Goal: Task Accomplishment & Management: Use online tool/utility

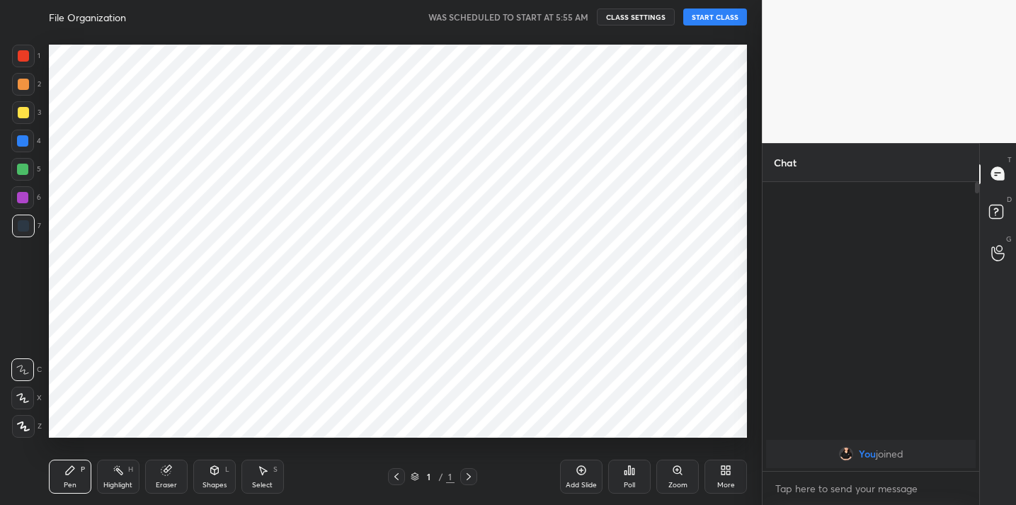
scroll to position [70416, 70124]
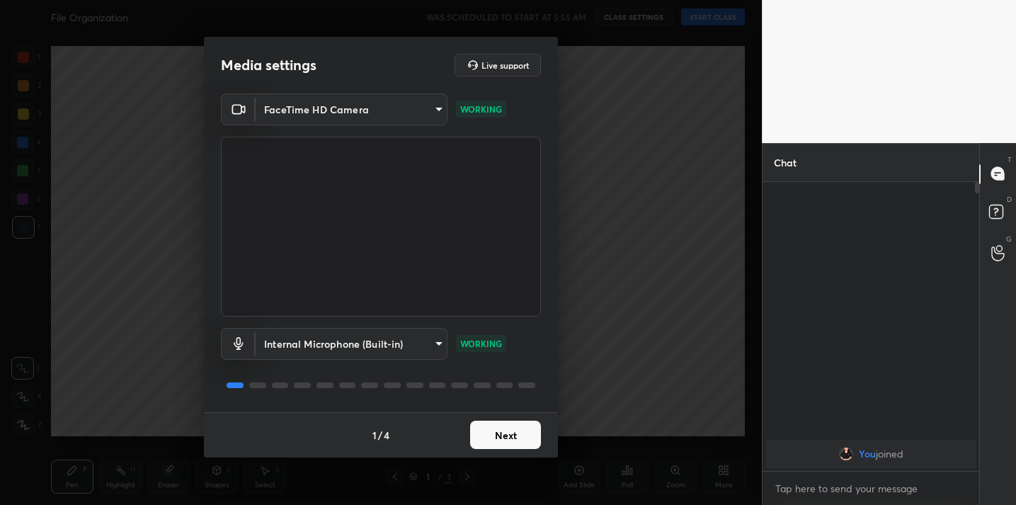
click at [512, 443] on button "Next" at bounding box center [505, 435] width 71 height 28
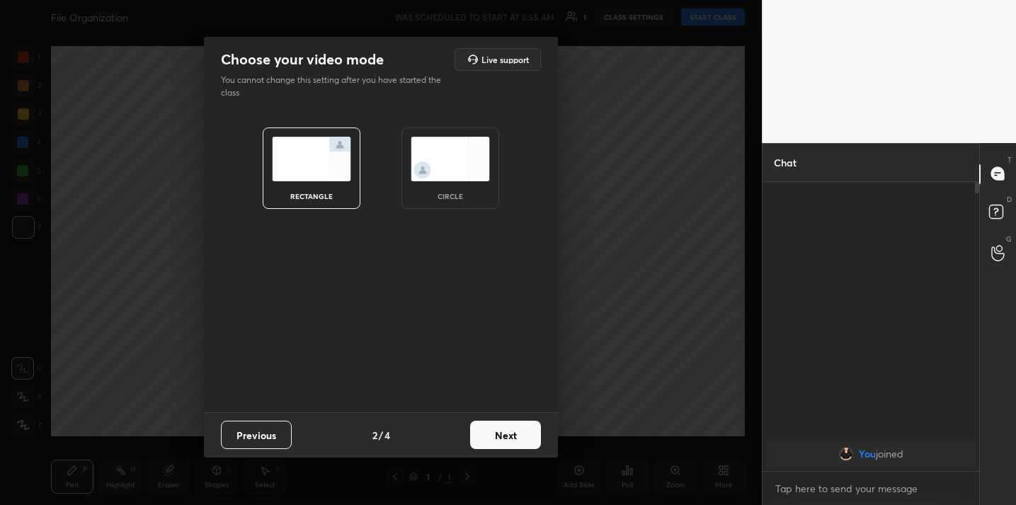
click at [512, 443] on button "Next" at bounding box center [505, 435] width 71 height 28
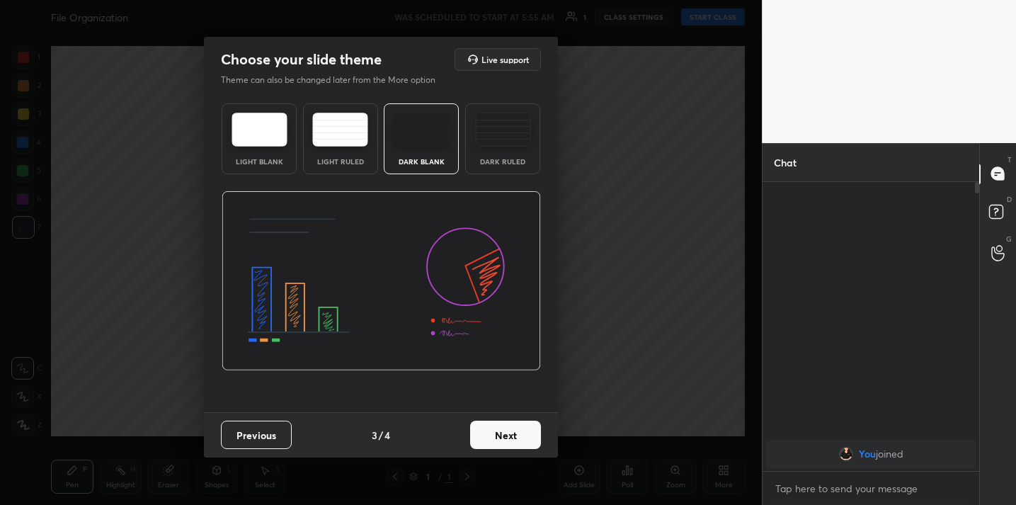
click at [512, 443] on button "Next" at bounding box center [505, 435] width 71 height 28
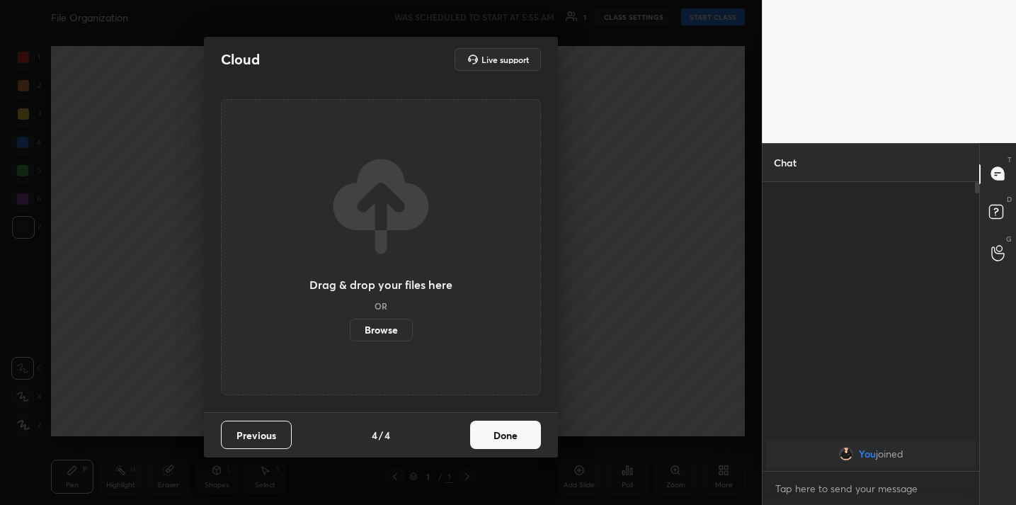
click at [512, 443] on button "Done" at bounding box center [505, 435] width 71 height 28
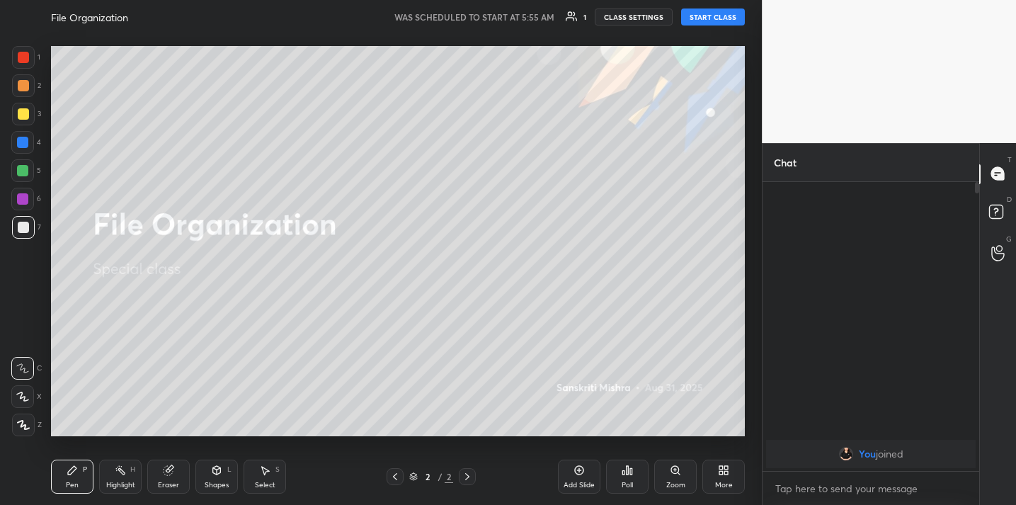
click at [712, 18] on button "START CLASS" at bounding box center [713, 16] width 64 height 17
click at [634, 479] on div "Poll" at bounding box center [627, 477] width 42 height 34
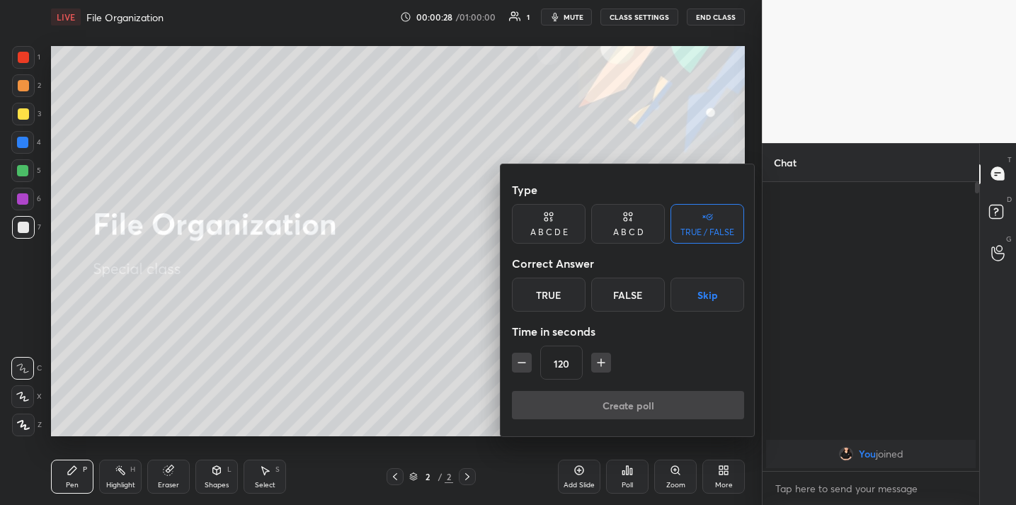
click at [564, 298] on div "True" at bounding box center [549, 295] width 74 height 34
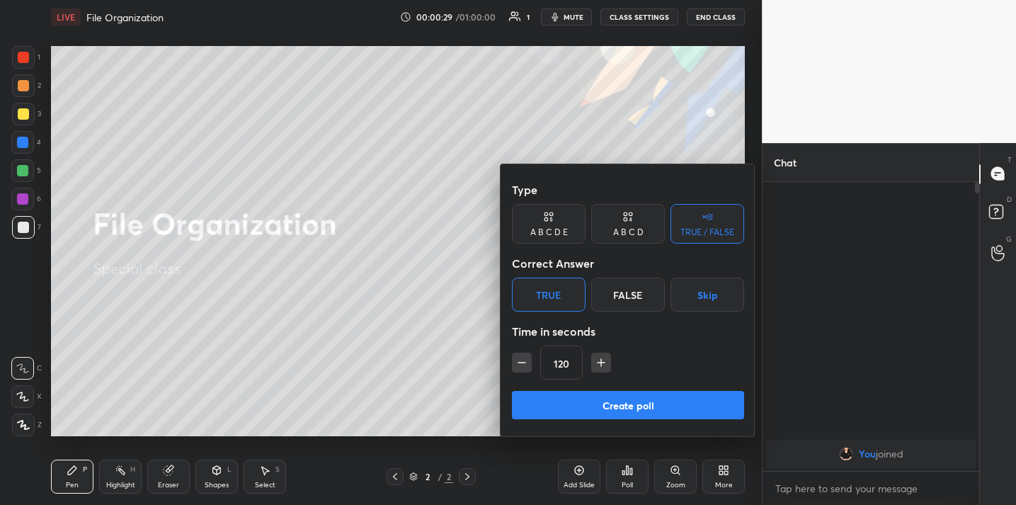
click at [591, 396] on button "Create poll" at bounding box center [628, 405] width 232 height 28
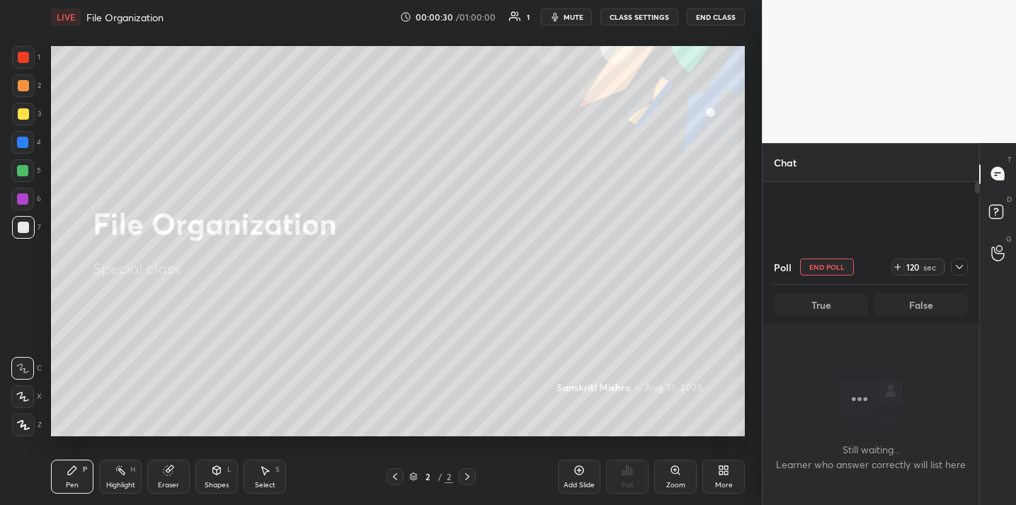
scroll to position [5, 5]
click at [956, 270] on icon at bounding box center [959, 266] width 11 height 11
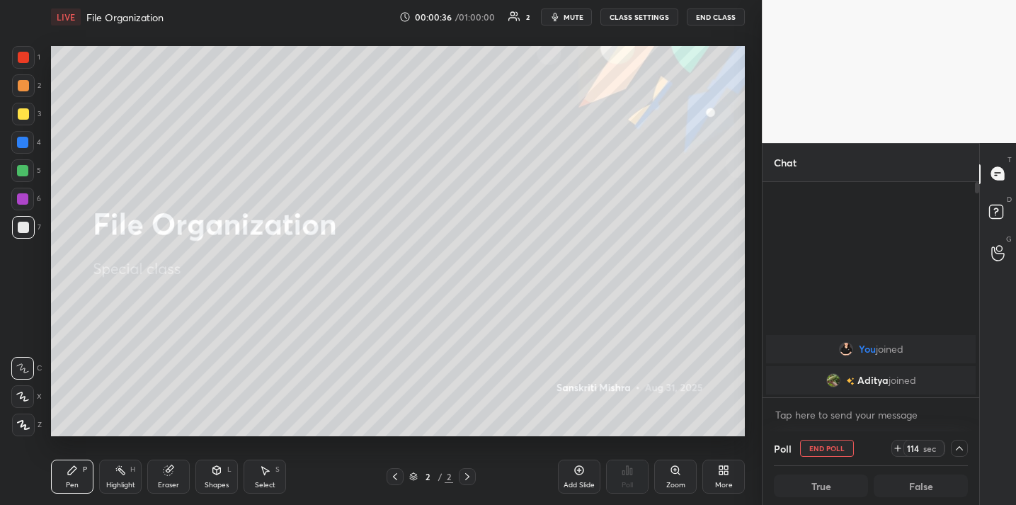
click at [960, 449] on icon at bounding box center [959, 448] width 11 height 11
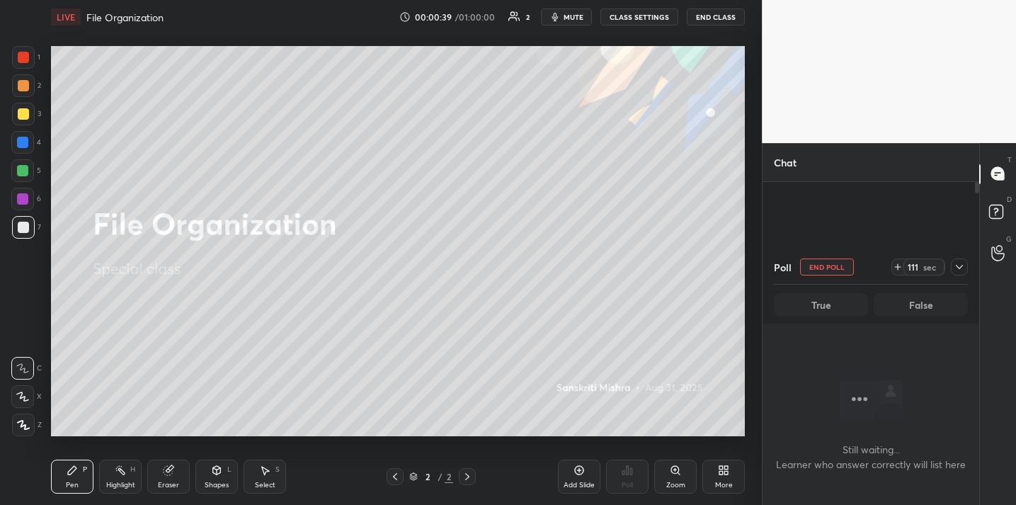
click at [958, 270] on icon at bounding box center [959, 266] width 11 height 11
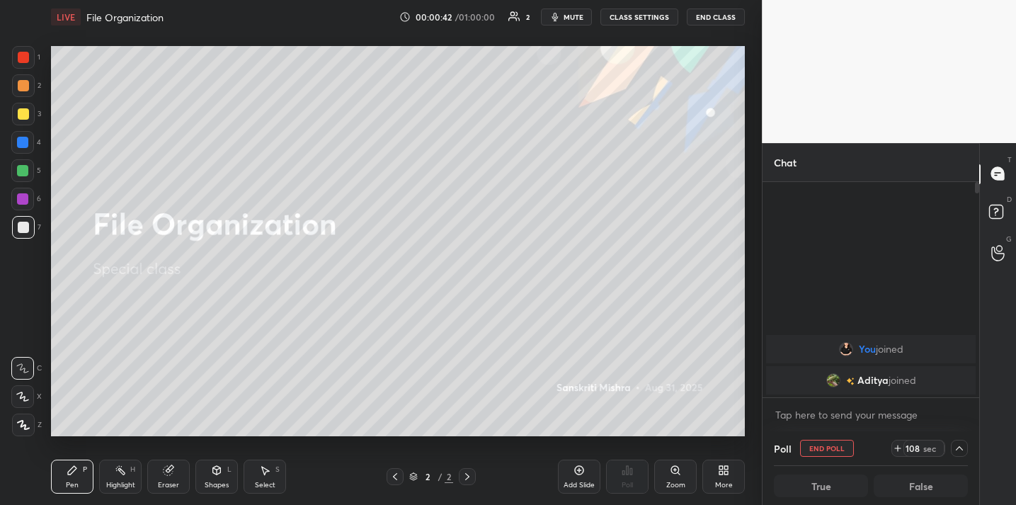
click at [958, 447] on icon at bounding box center [959, 448] width 7 height 4
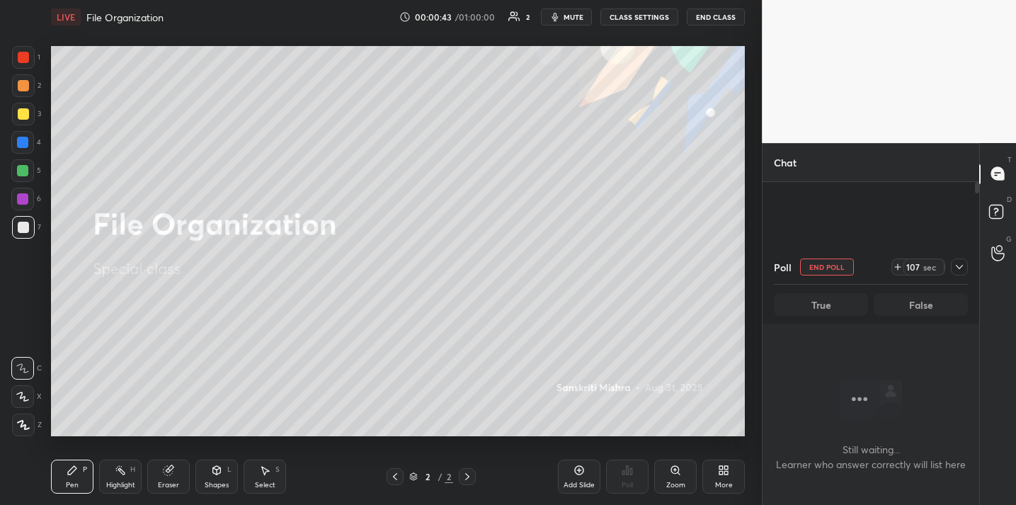
click at [955, 271] on icon at bounding box center [959, 266] width 11 height 11
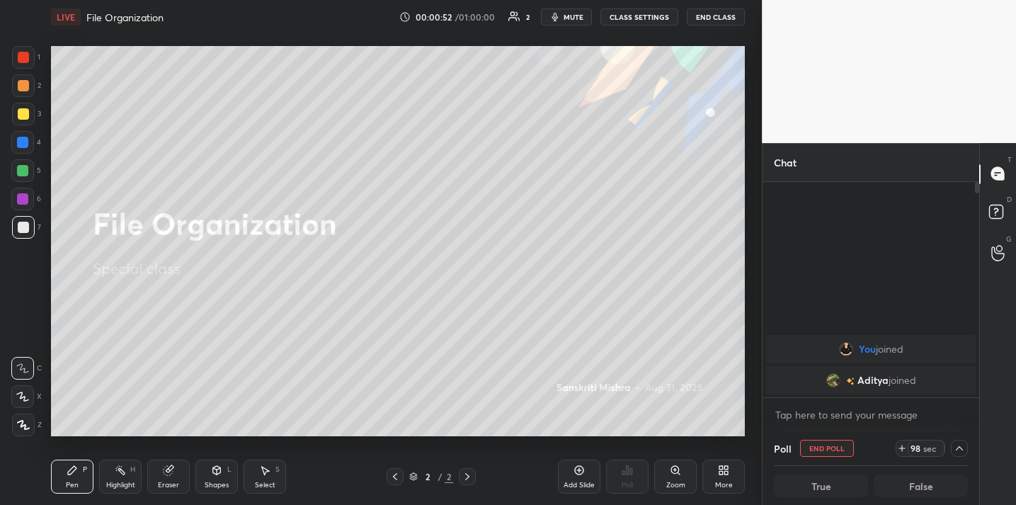
click at [960, 448] on icon at bounding box center [959, 448] width 11 height 11
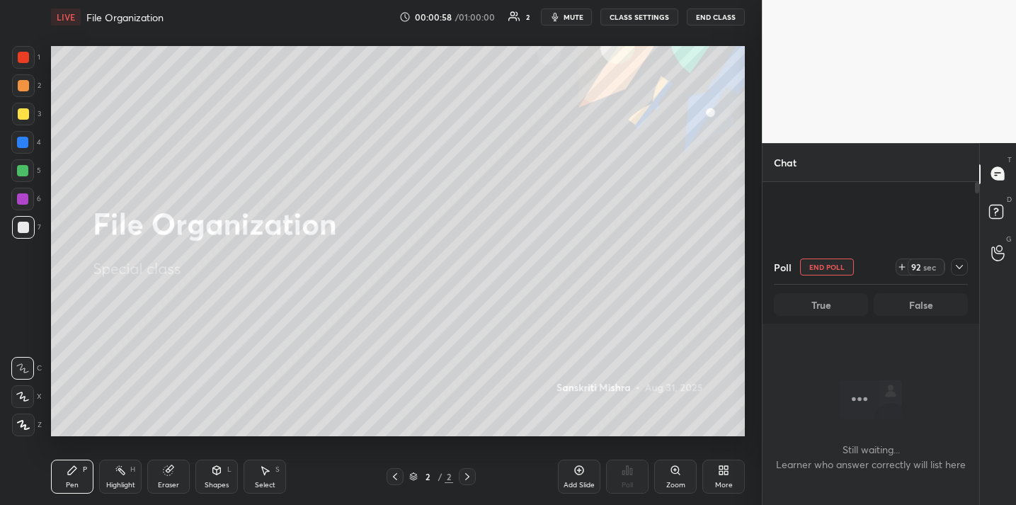
click at [962, 269] on icon at bounding box center [959, 266] width 11 height 11
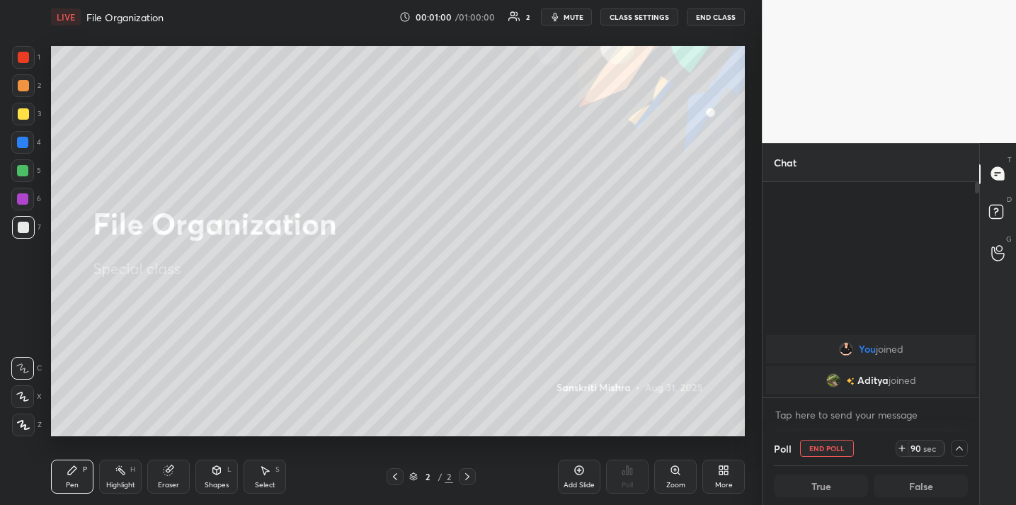
click at [958, 450] on icon at bounding box center [959, 448] width 11 height 11
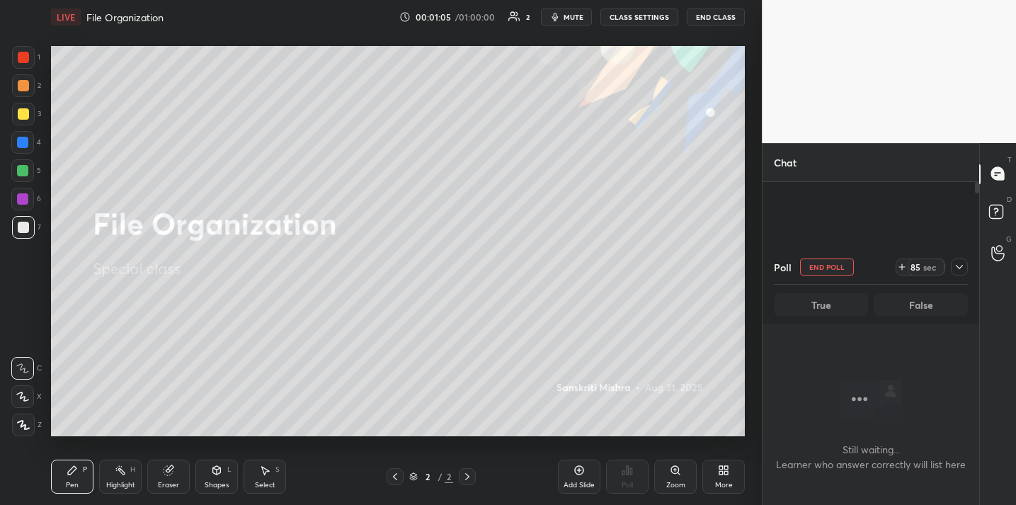
click at [963, 263] on icon at bounding box center [959, 266] width 11 height 11
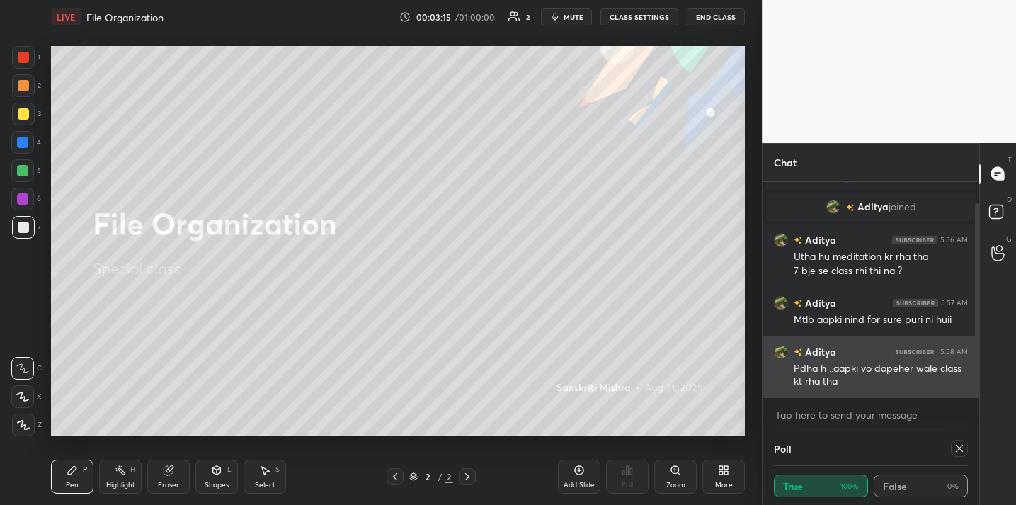
scroll to position [38, 0]
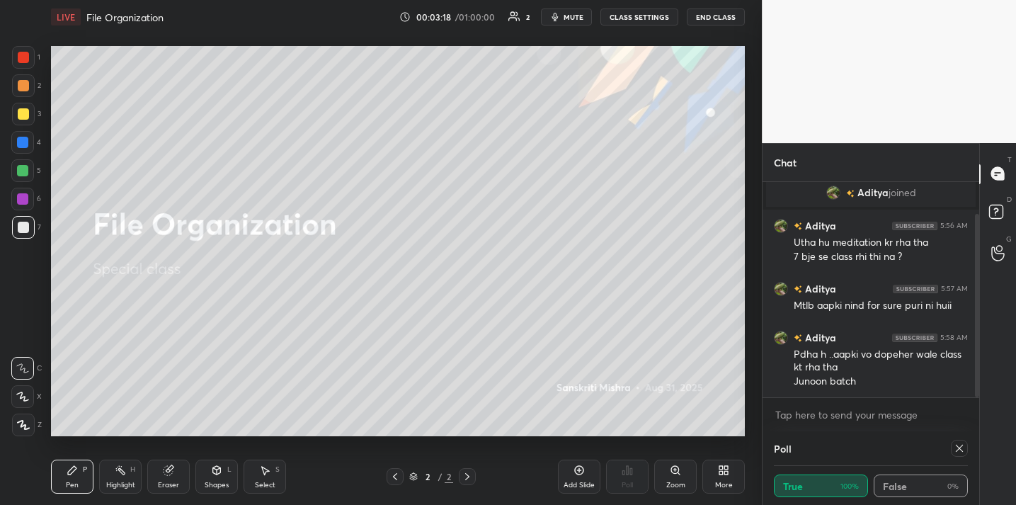
click at [718, 470] on icon at bounding box center [723, 470] width 11 height 11
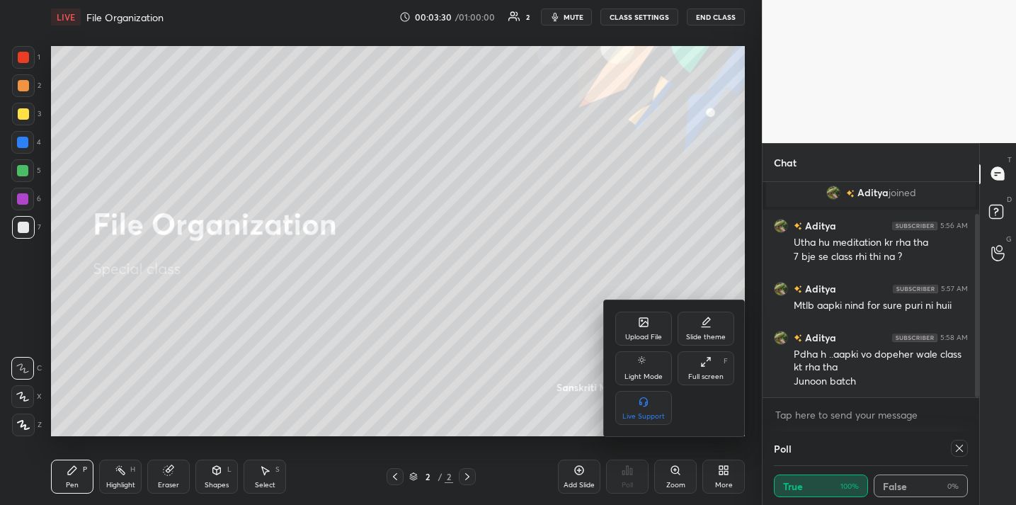
click at [641, 329] on div "Upload File" at bounding box center [644, 329] width 57 height 34
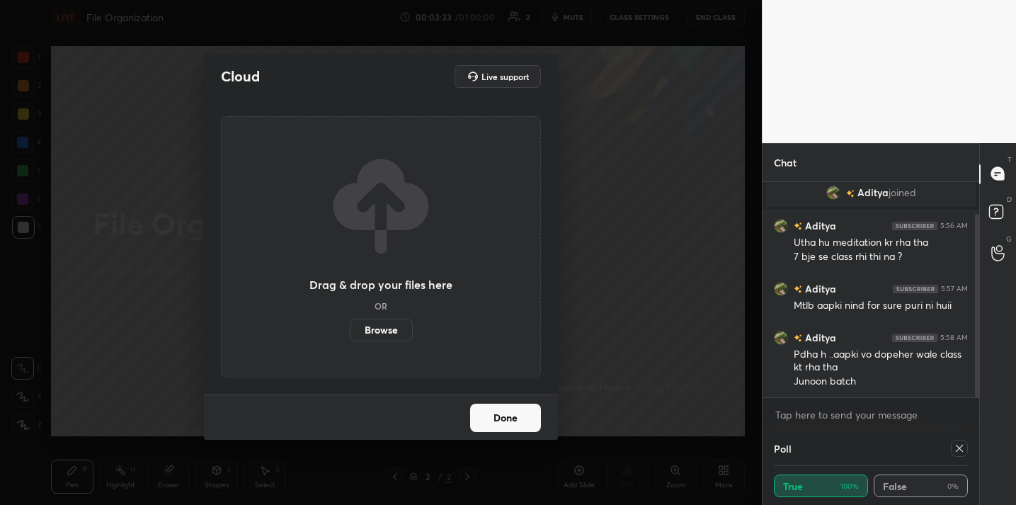
click at [395, 332] on label "Browse" at bounding box center [381, 330] width 63 height 23
click at [350, 332] on input "Browse" at bounding box center [350, 330] width 0 height 23
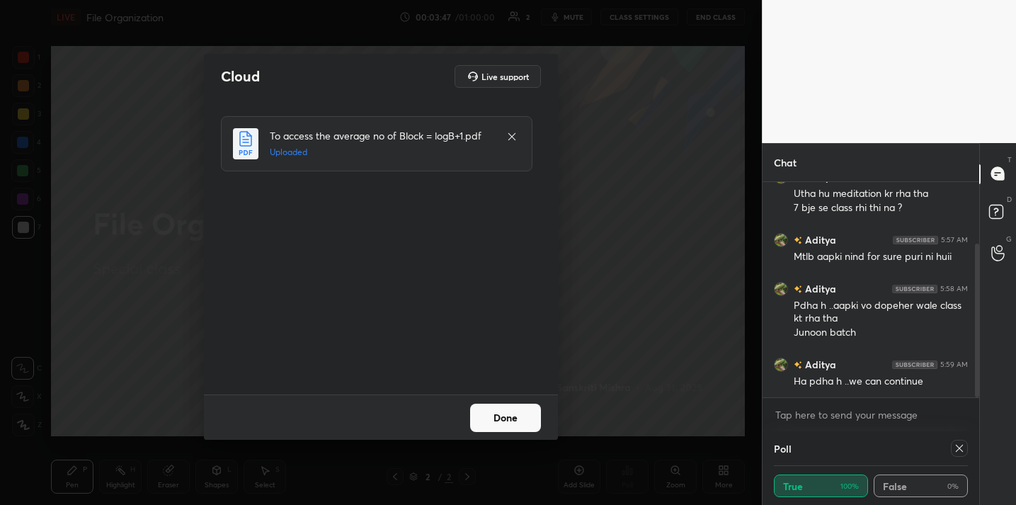
click at [517, 431] on button "Done" at bounding box center [505, 418] width 71 height 28
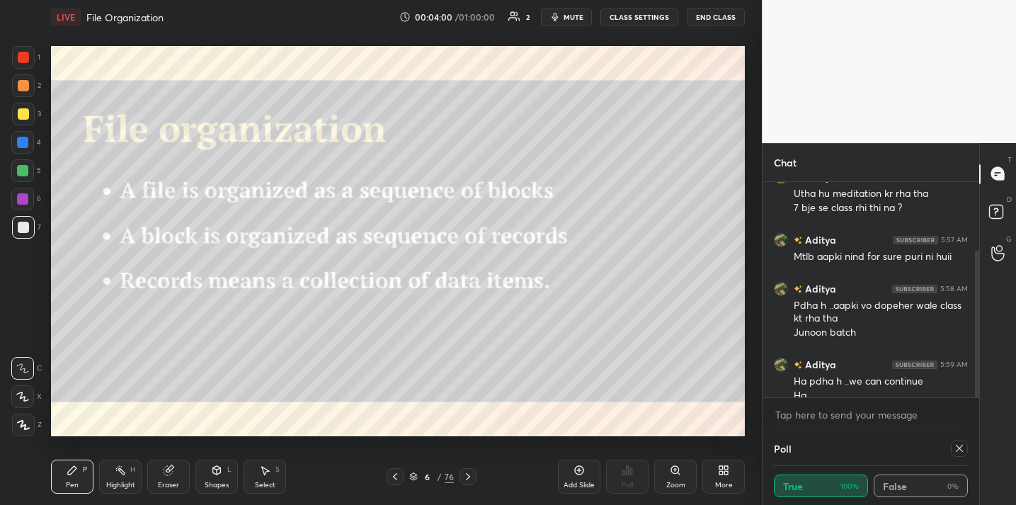
scroll to position [101, 0]
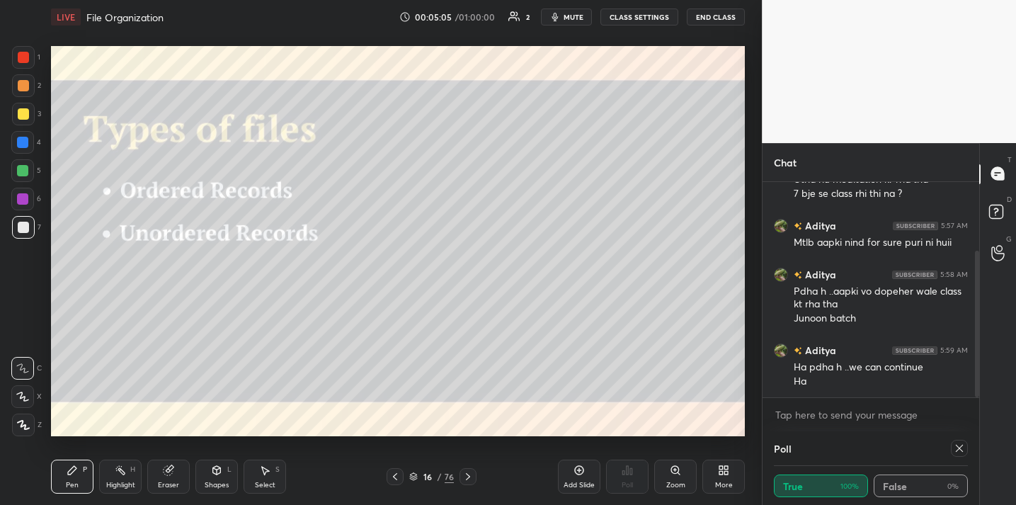
drag, startPoint x: 223, startPoint y: 465, endPoint x: 210, endPoint y: 470, distance: 14.0
click at [223, 465] on div "Shapes L" at bounding box center [216, 477] width 42 height 34
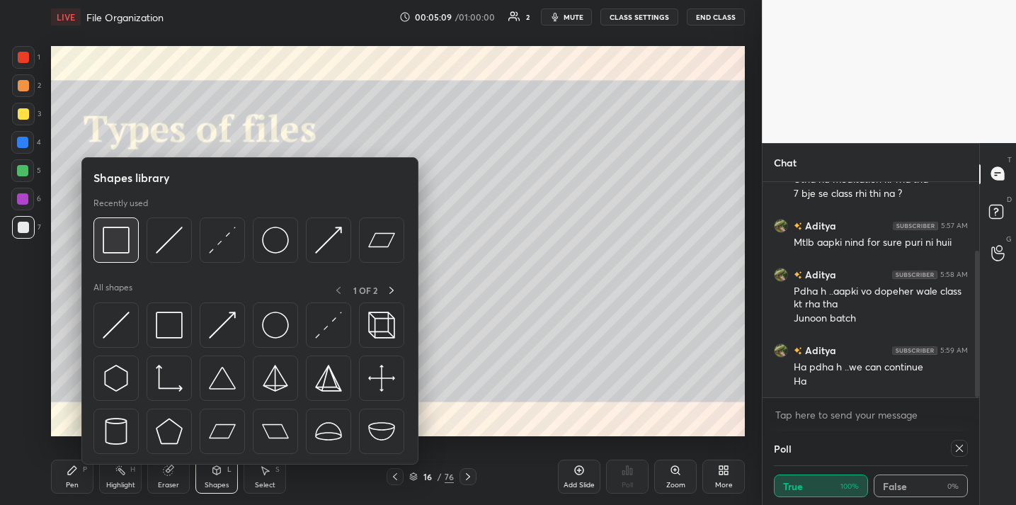
click at [97, 235] on div at bounding box center [115, 239] width 45 height 45
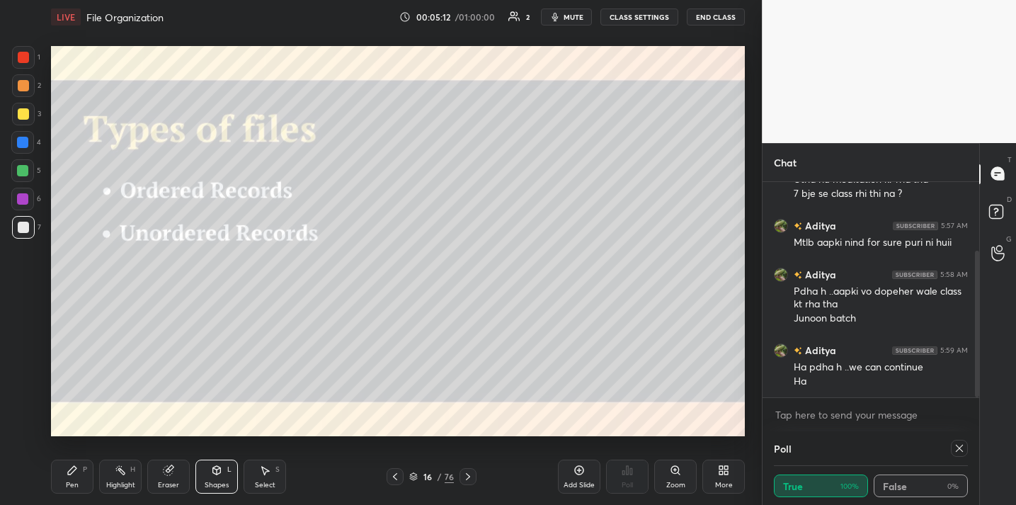
click at [76, 471] on icon at bounding box center [72, 470] width 11 height 11
click at [25, 121] on div at bounding box center [23, 114] width 23 height 23
click at [34, 229] on div "7" at bounding box center [26, 227] width 29 height 23
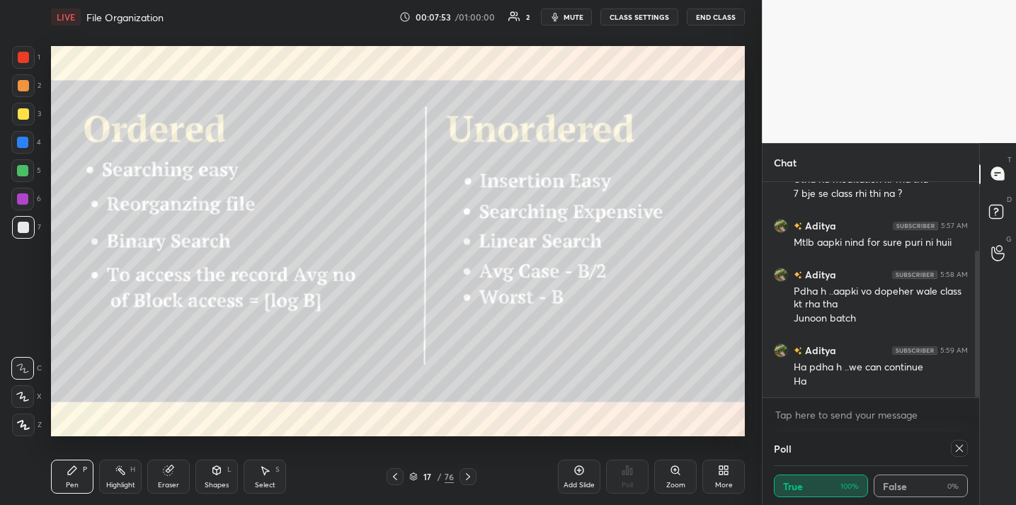
click at [26, 110] on div at bounding box center [23, 113] width 11 height 11
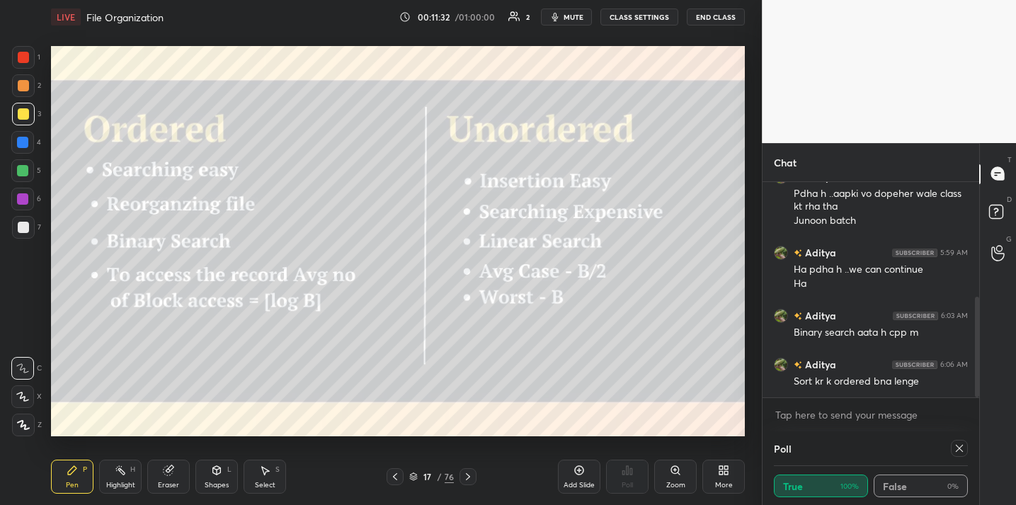
scroll to position [247, 0]
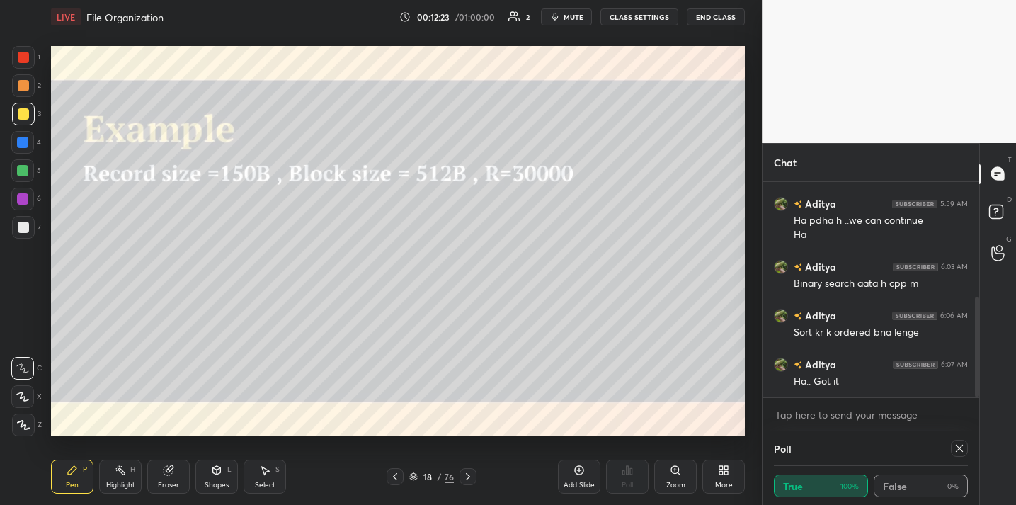
drag, startPoint x: 171, startPoint y: 472, endPoint x: 216, endPoint y: 447, distance: 51.0
click at [176, 474] on div "Eraser" at bounding box center [168, 477] width 42 height 34
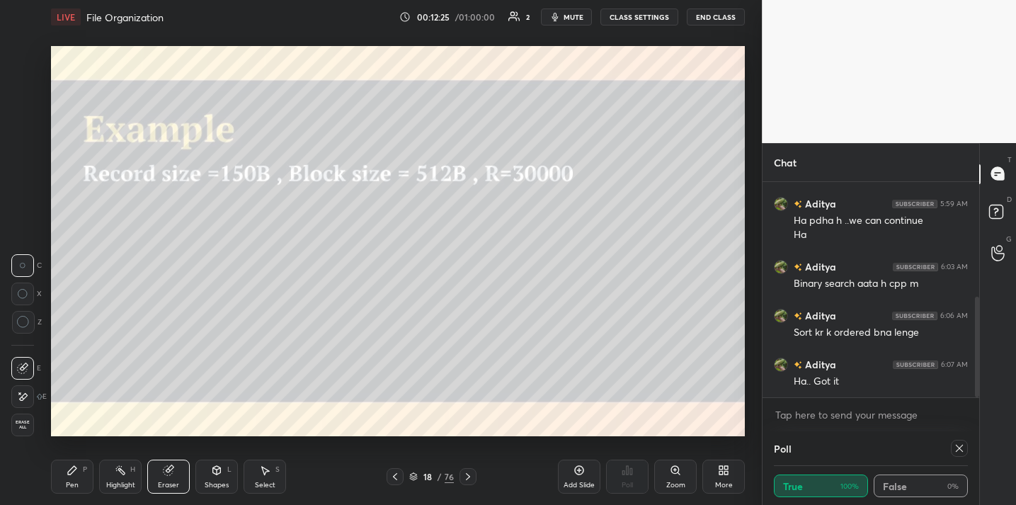
click at [19, 327] on icon at bounding box center [23, 322] width 13 height 13
click at [87, 470] on div "Pen P" at bounding box center [72, 477] width 42 height 34
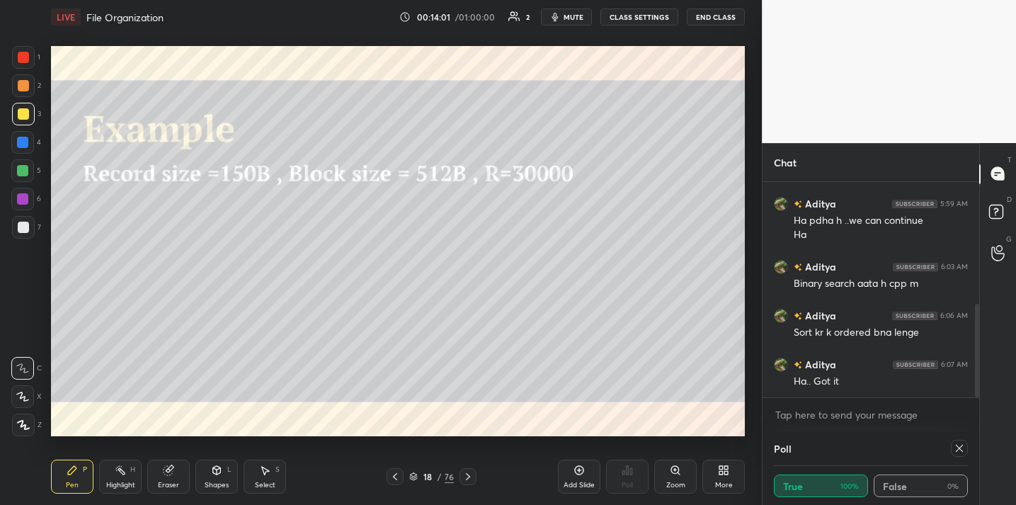
scroll to position [281, 0]
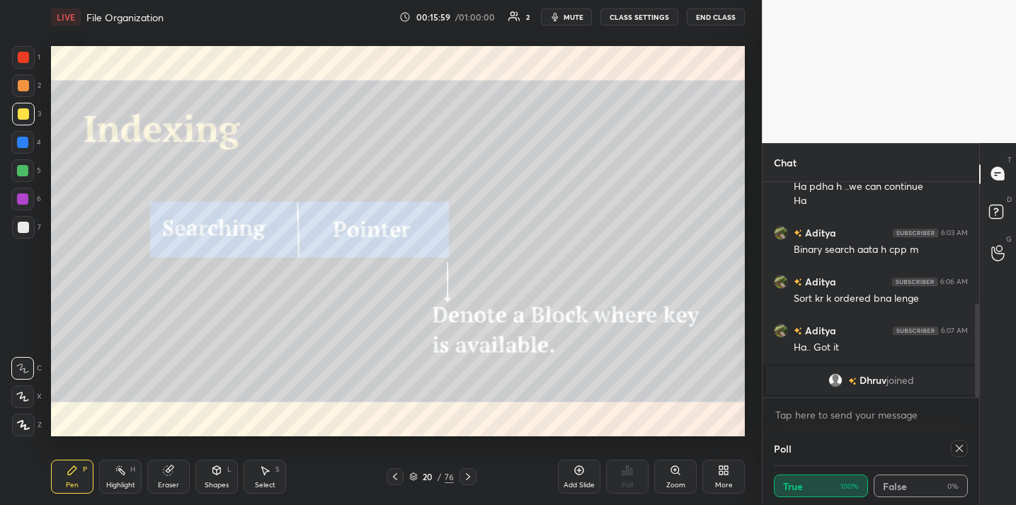
click at [218, 465] on icon at bounding box center [216, 470] width 11 height 11
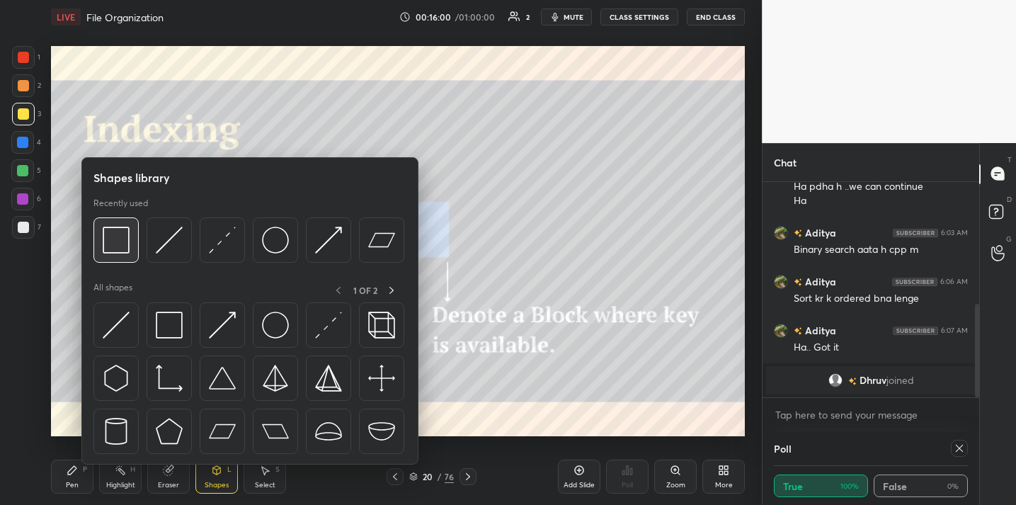
click at [128, 242] on img at bounding box center [116, 240] width 27 height 27
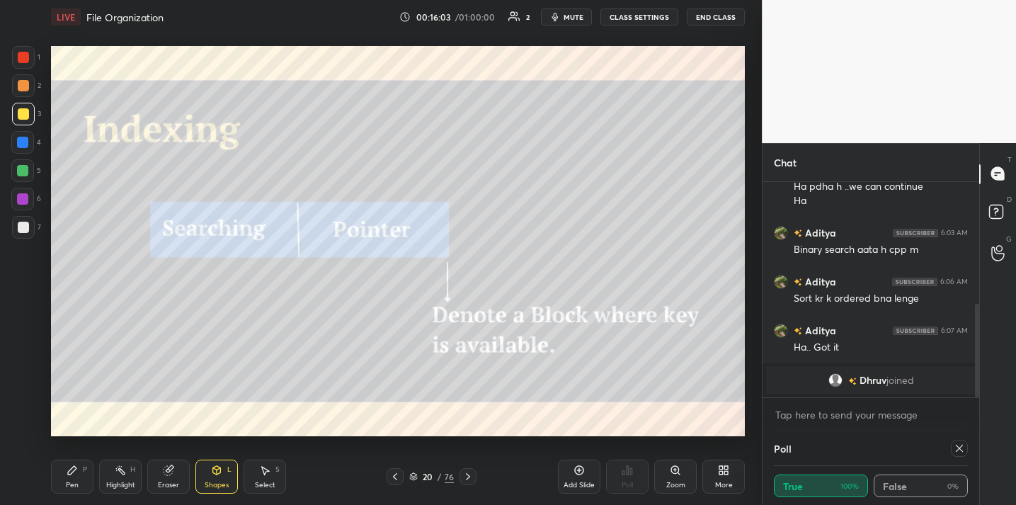
click at [82, 462] on div "Pen P" at bounding box center [72, 477] width 42 height 34
click at [572, 473] on div "Add Slide" at bounding box center [579, 477] width 42 height 34
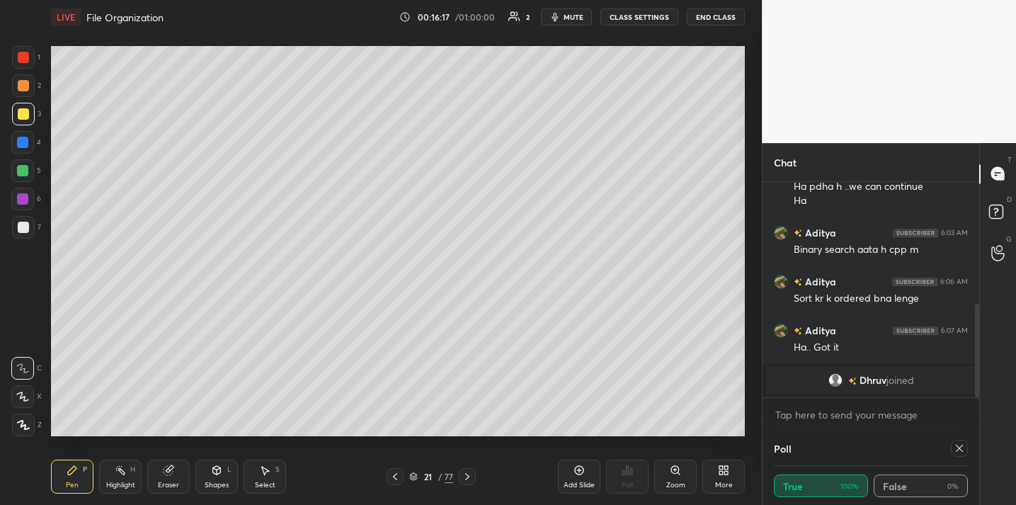
click at [210, 480] on div "Shapes L" at bounding box center [216, 477] width 42 height 34
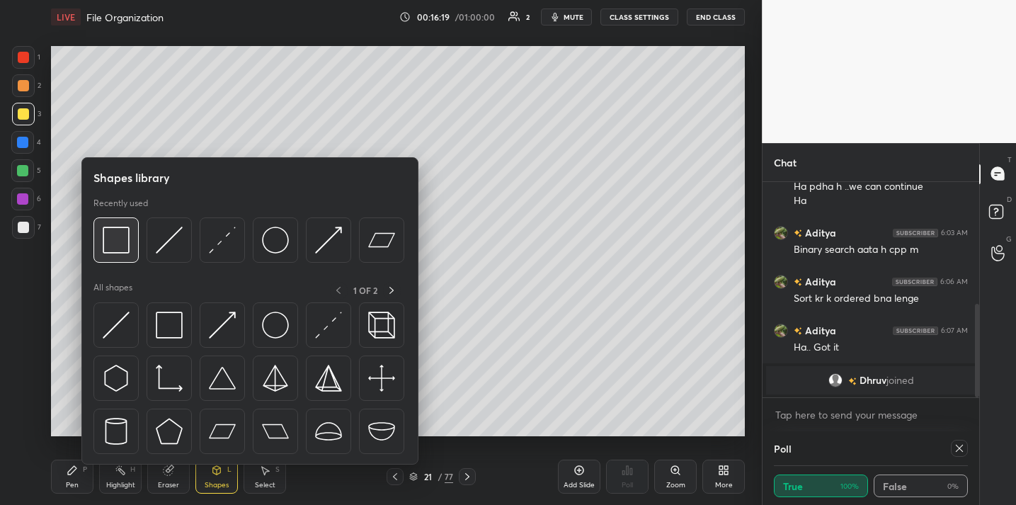
click at [120, 238] on img at bounding box center [116, 240] width 27 height 27
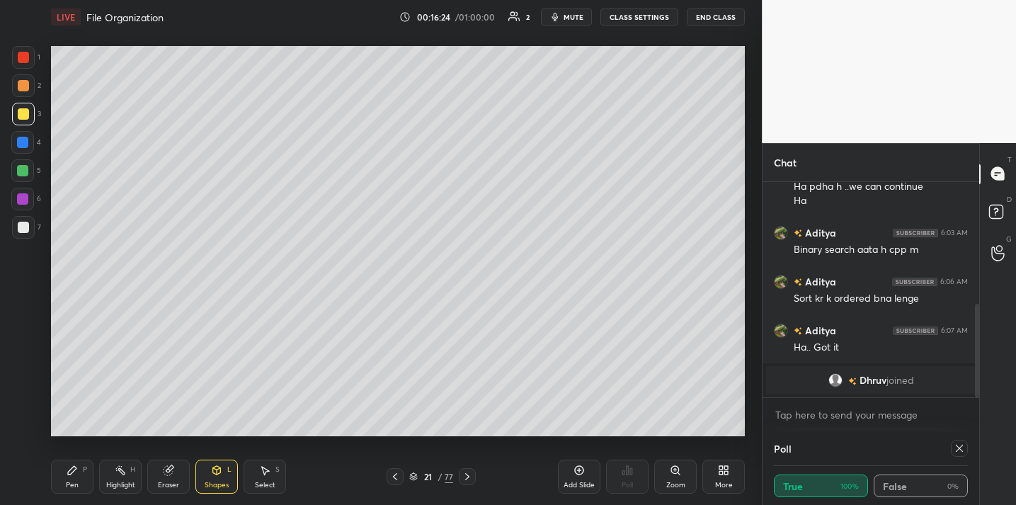
drag, startPoint x: 76, startPoint y: 478, endPoint x: 76, endPoint y: 467, distance: 11.3
click at [76, 478] on div "Pen P" at bounding box center [72, 477] width 42 height 34
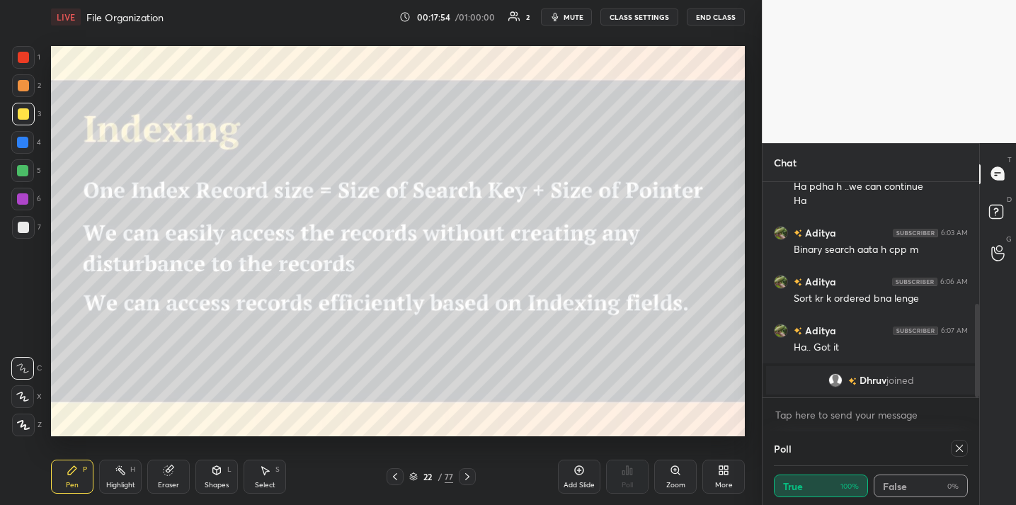
click at [583, 476] on div "Add Slide" at bounding box center [579, 477] width 42 height 34
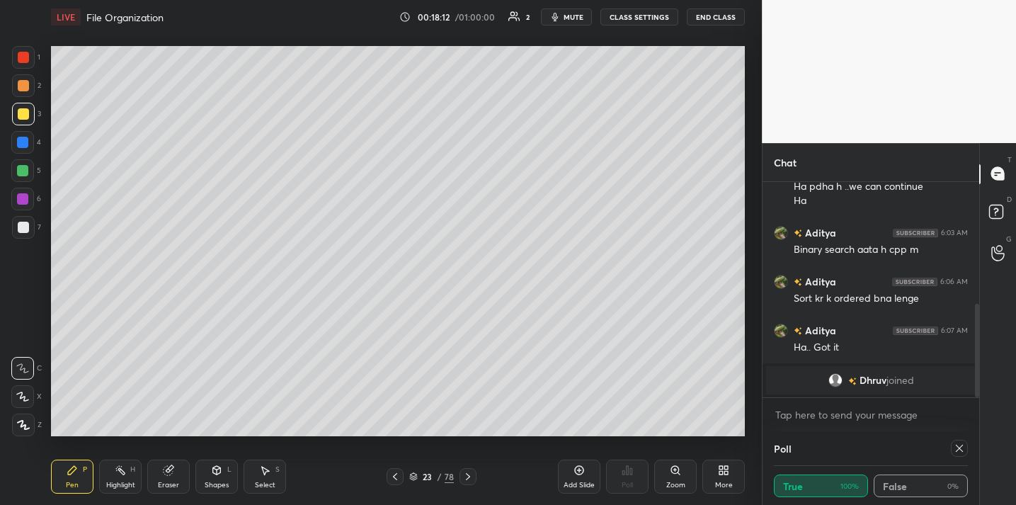
click at [176, 474] on div "Eraser" at bounding box center [168, 477] width 42 height 34
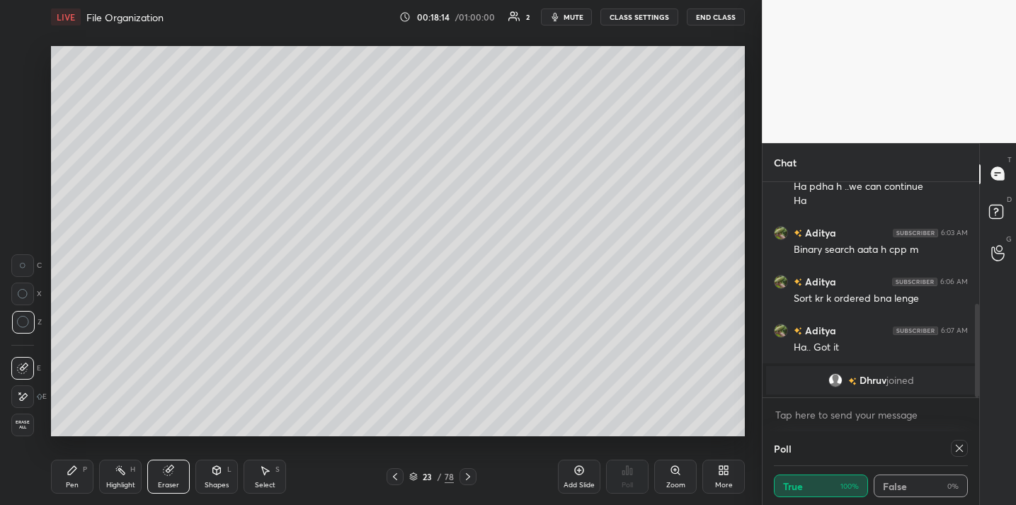
drag, startPoint x: 79, startPoint y: 473, endPoint x: 95, endPoint y: 443, distance: 33.6
click at [79, 472] on div "Pen P" at bounding box center [72, 477] width 42 height 34
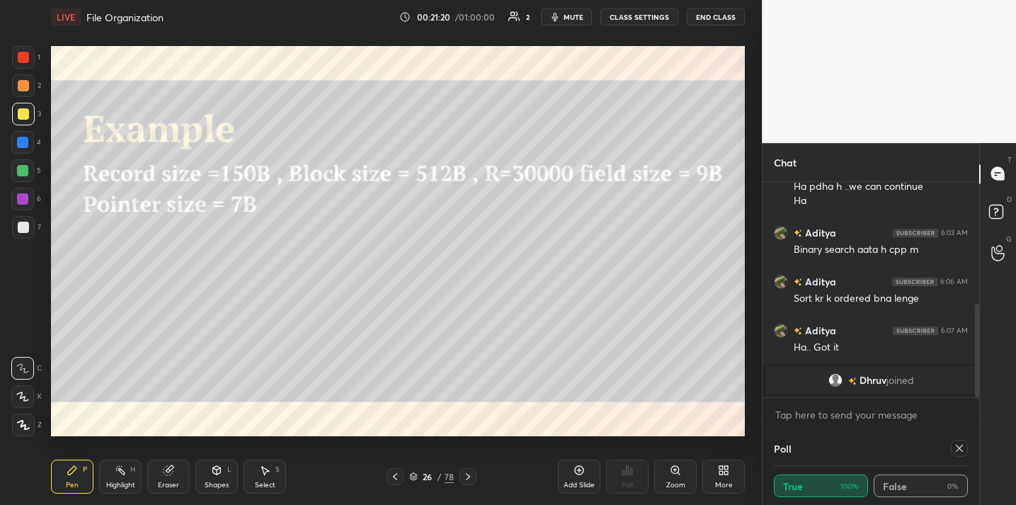
click at [583, 475] on div "Add Slide" at bounding box center [579, 477] width 42 height 34
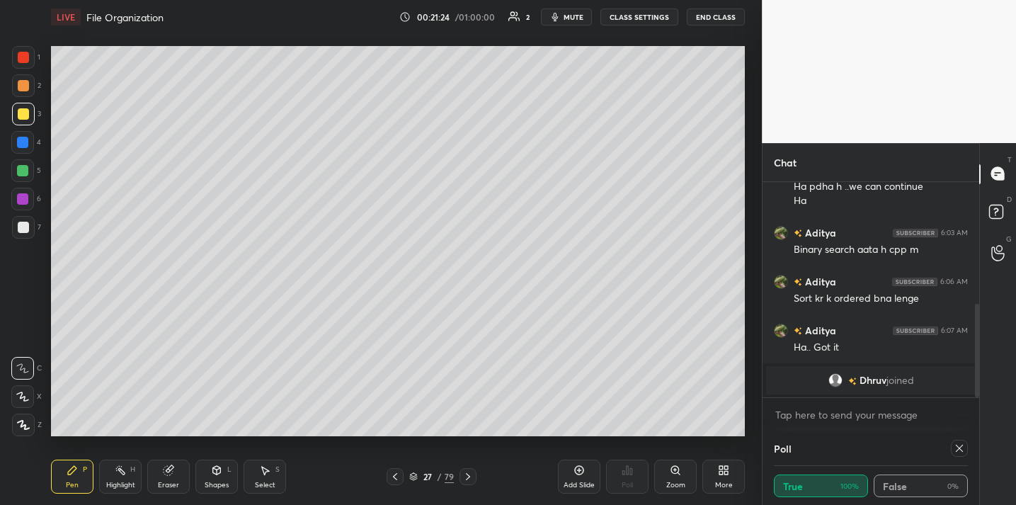
drag, startPoint x: 170, startPoint y: 478, endPoint x: 167, endPoint y: 454, distance: 24.2
click at [170, 477] on div "Eraser" at bounding box center [168, 477] width 42 height 34
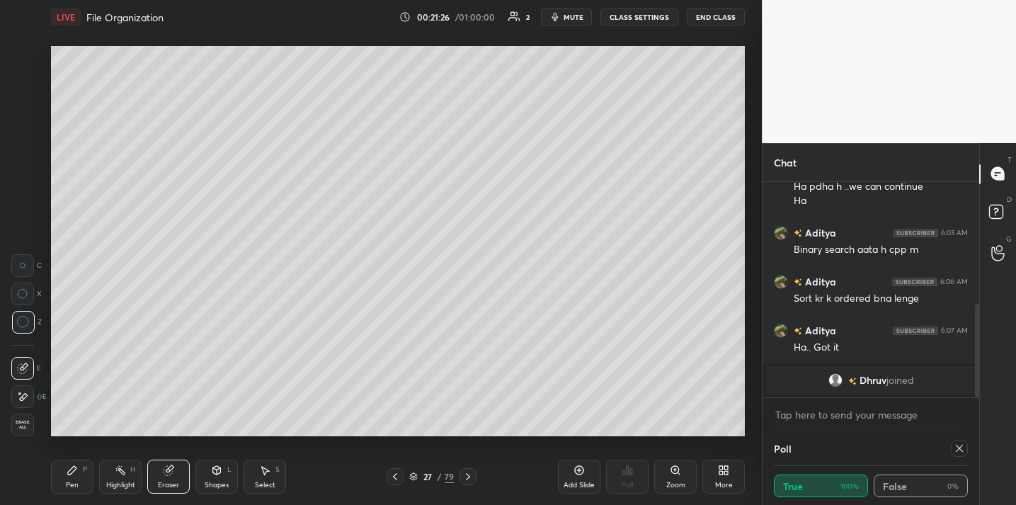
drag, startPoint x: 82, startPoint y: 471, endPoint x: 81, endPoint y: 458, distance: 12.8
click at [83, 471] on div "P" at bounding box center [85, 469] width 4 height 7
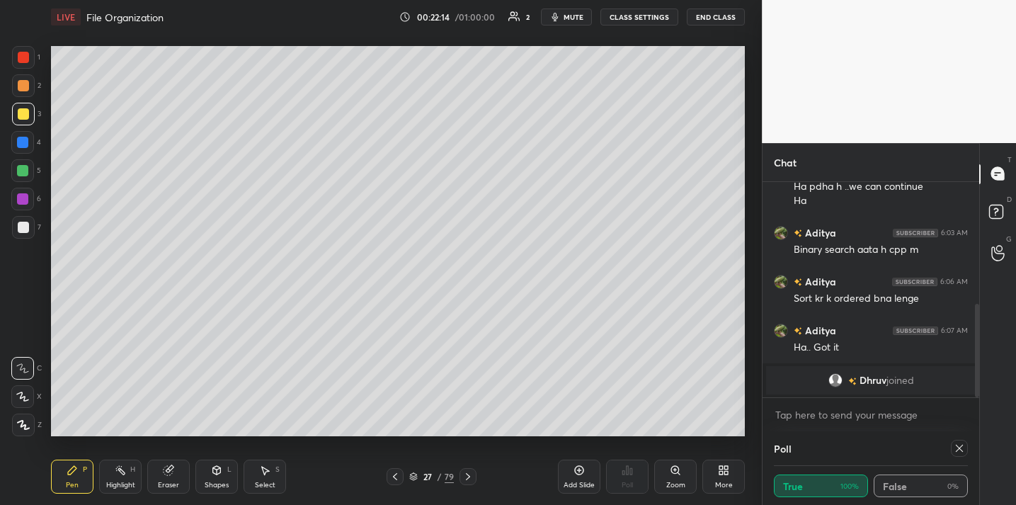
drag, startPoint x: 165, startPoint y: 472, endPoint x: 183, endPoint y: 455, distance: 25.1
click at [171, 467] on g at bounding box center [169, 470] width 11 height 11
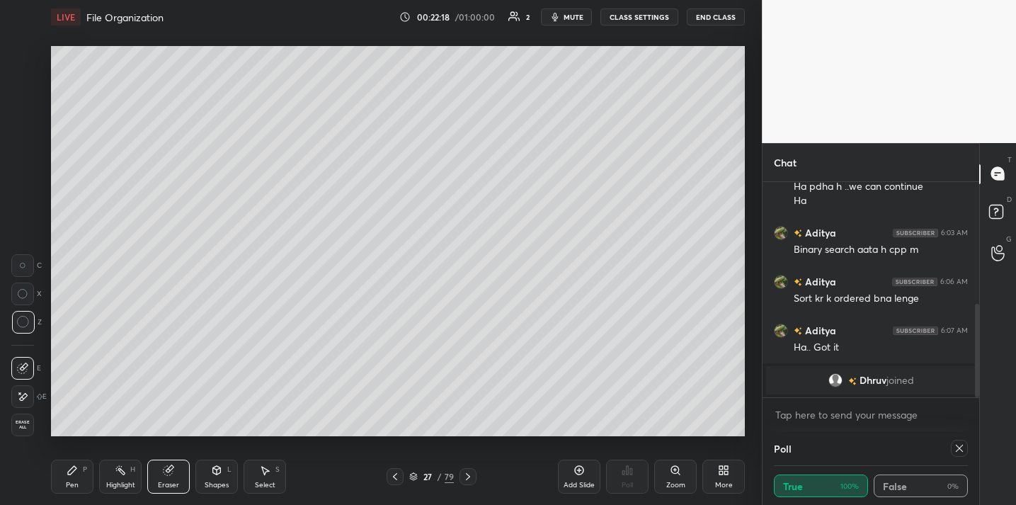
click at [76, 470] on icon at bounding box center [72, 470] width 11 height 11
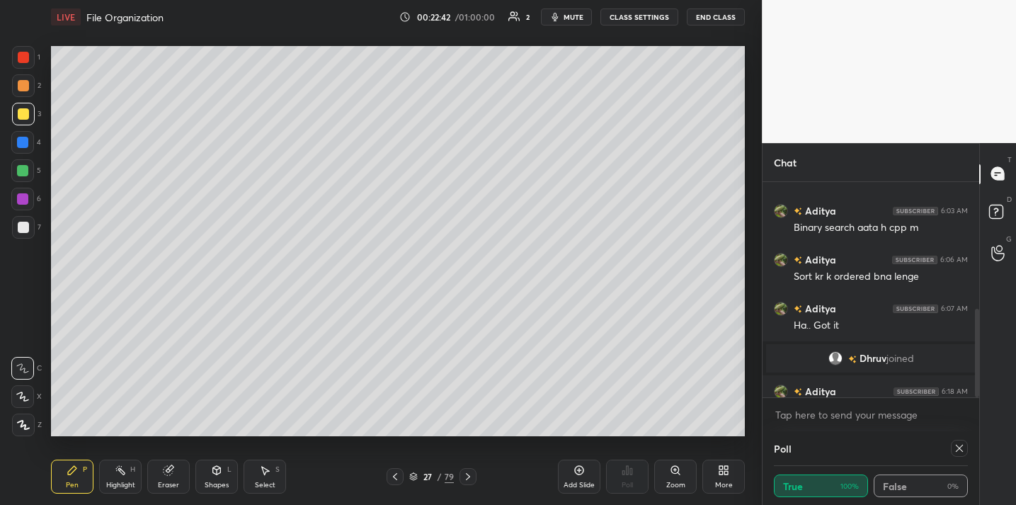
scroll to position [308, 0]
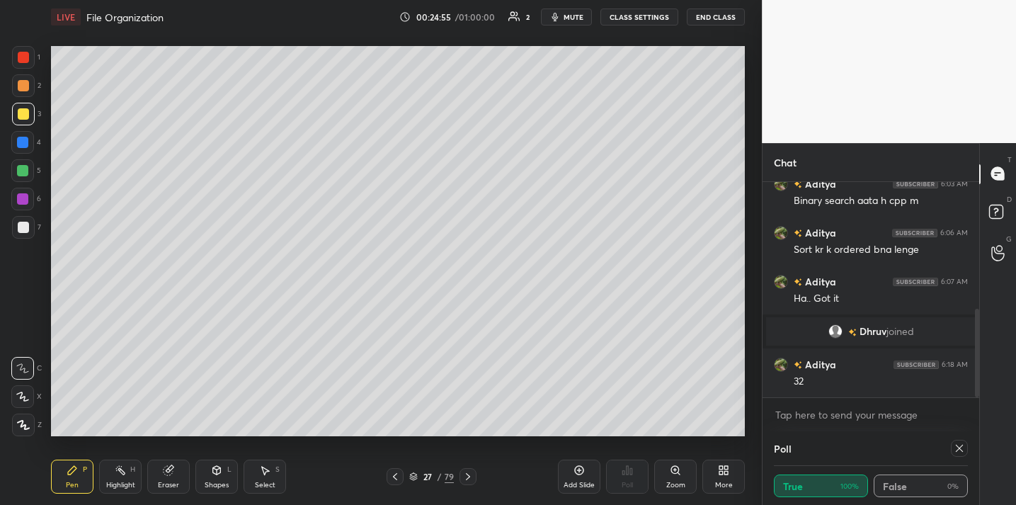
click at [167, 465] on icon at bounding box center [168, 470] width 11 height 11
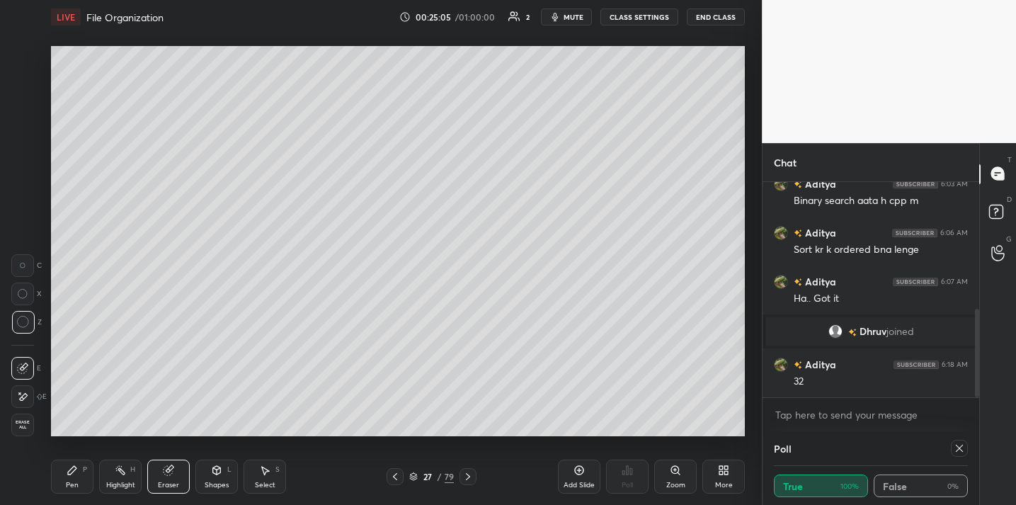
click at [66, 474] on div "Pen P" at bounding box center [72, 477] width 42 height 34
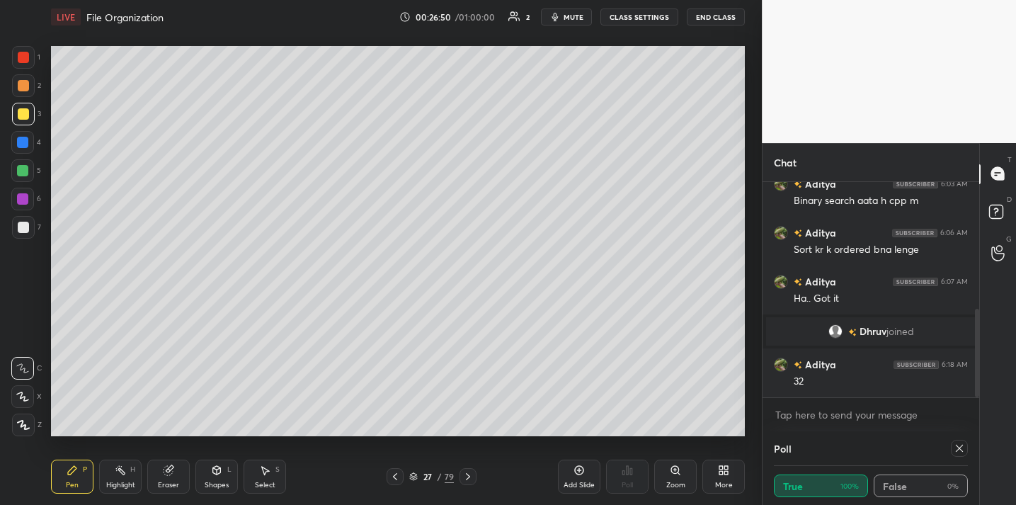
click at [564, 438] on div "Add Slide Poll Zoom More" at bounding box center [651, 476] width 187 height 79
click at [567, 436] on div "LIVE File Organization 00:26:51 / 01:00:00 2 mute CLASS SETTINGS End Class Sett…" at bounding box center [397, 252] width 705 height 505
click at [570, 441] on div "LIVE File Organization 00:26:51 / 01:00:00 2 mute CLASS SETTINGS End Class Sett…" at bounding box center [397, 252] width 705 height 505
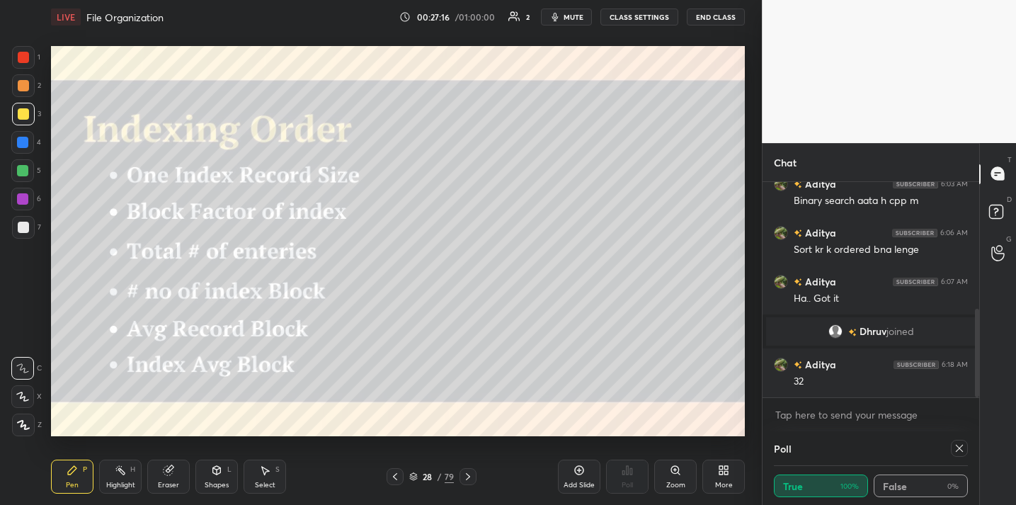
click at [961, 451] on icon at bounding box center [959, 448] width 11 height 11
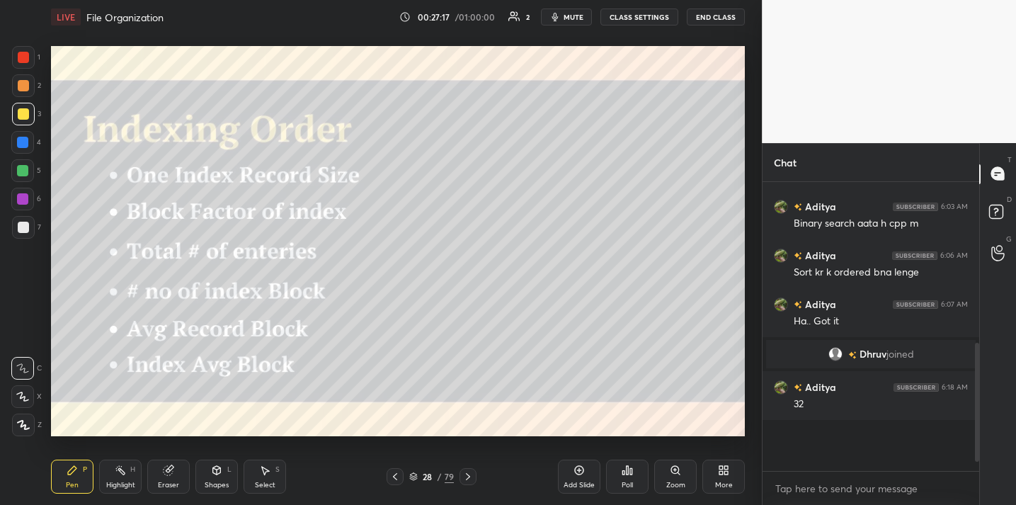
scroll to position [256, 0]
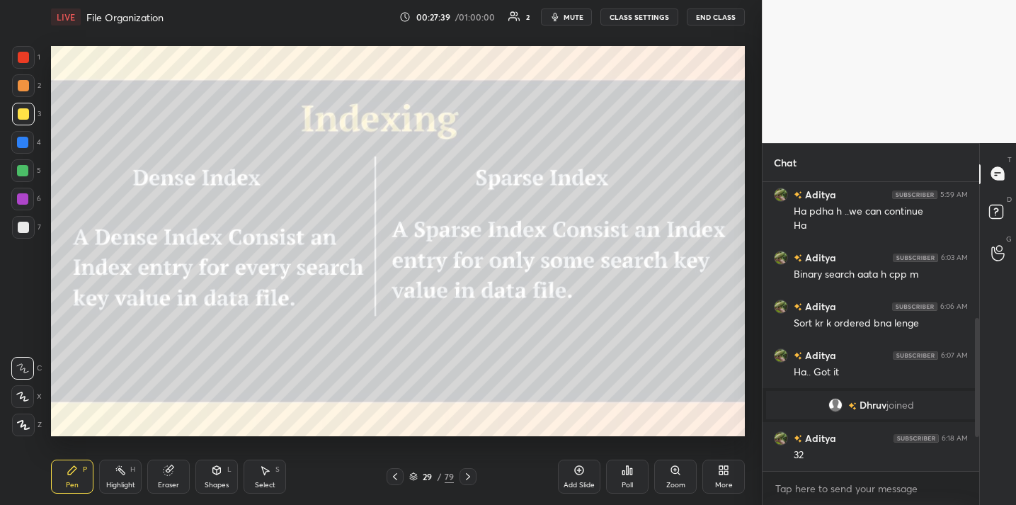
drag, startPoint x: 578, startPoint y: 477, endPoint x: 555, endPoint y: 479, distance: 23.5
click at [578, 478] on div "Add Slide" at bounding box center [579, 477] width 42 height 34
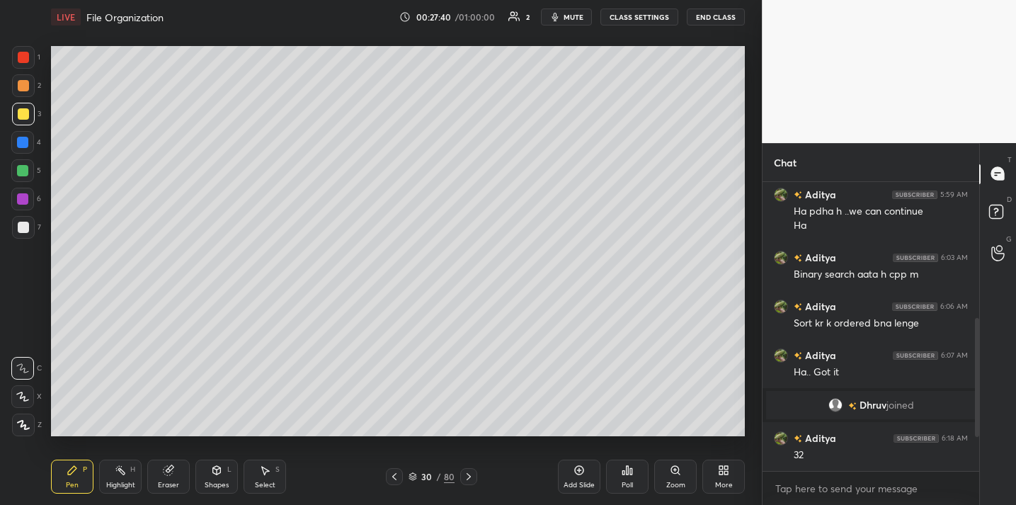
click at [219, 482] on div "Shapes" at bounding box center [217, 485] width 24 height 7
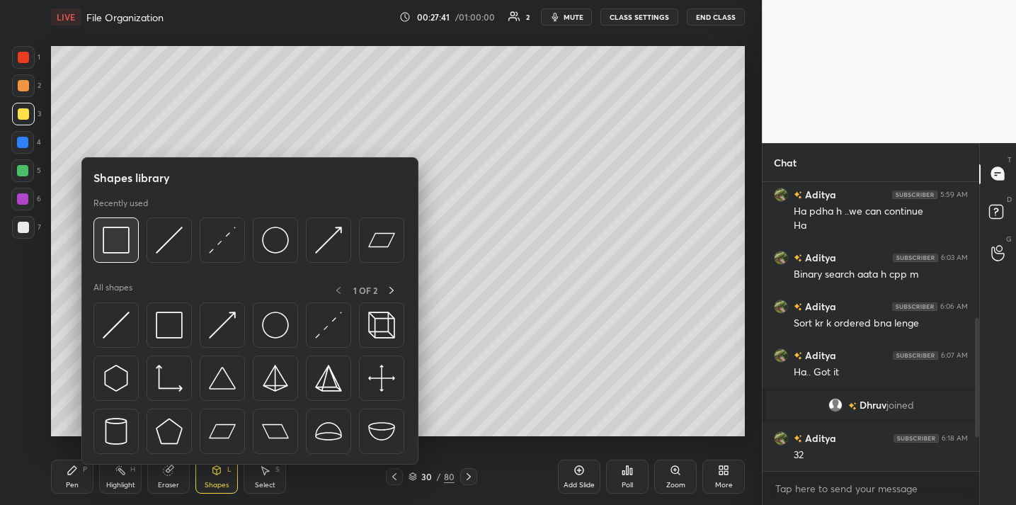
click at [113, 231] on img at bounding box center [116, 240] width 27 height 27
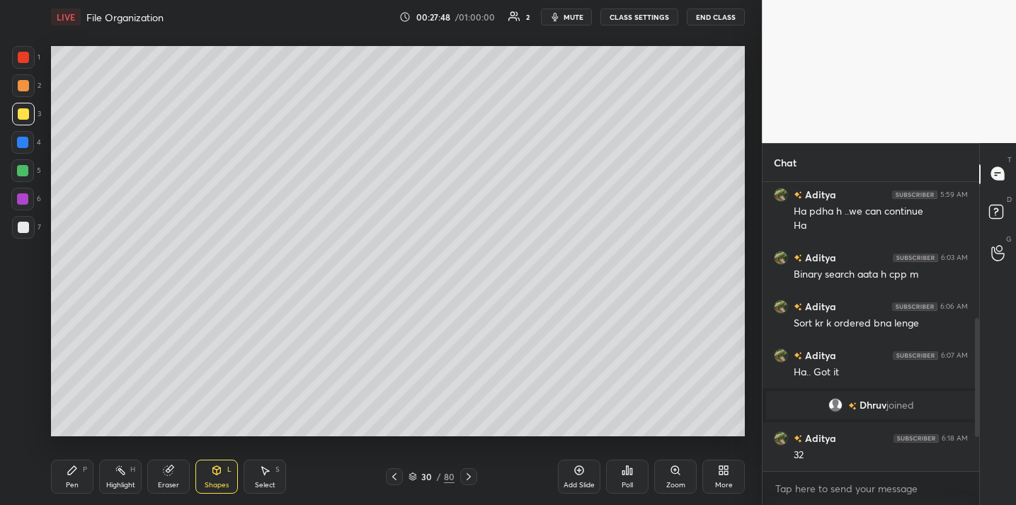
drag, startPoint x: 72, startPoint y: 470, endPoint x: 80, endPoint y: 455, distance: 17.1
click at [72, 470] on icon at bounding box center [72, 470] width 8 height 8
click at [22, 228] on div at bounding box center [23, 227] width 11 height 11
drag, startPoint x: 576, startPoint y: 471, endPoint x: 557, endPoint y: 470, distance: 18.5
click at [576, 471] on icon at bounding box center [579, 470] width 11 height 11
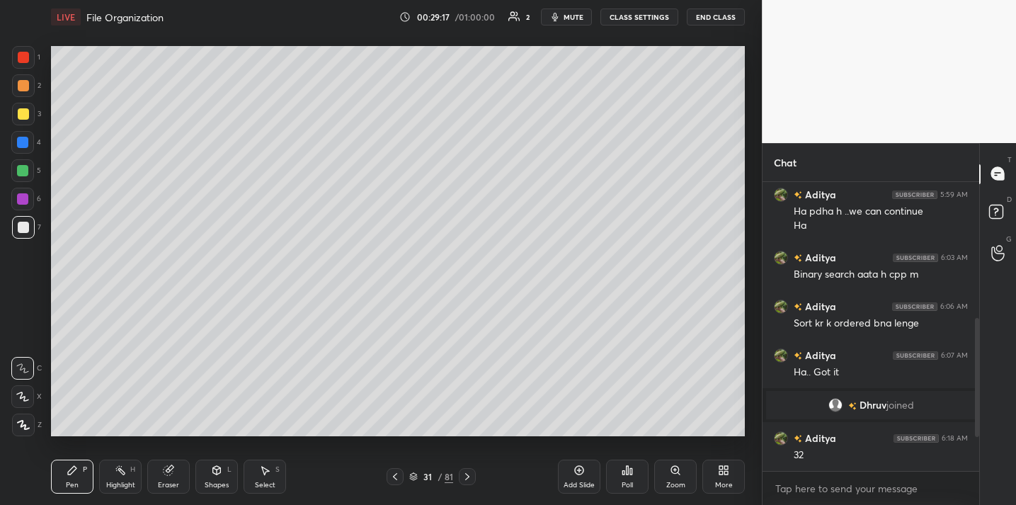
click at [170, 470] on icon at bounding box center [168, 470] width 9 height 9
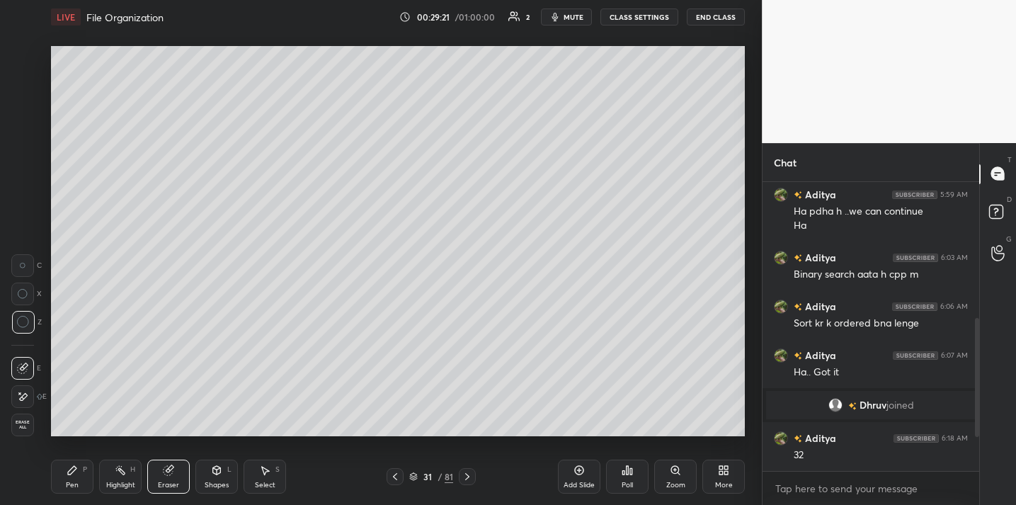
click at [214, 479] on div "Shapes L" at bounding box center [216, 477] width 42 height 34
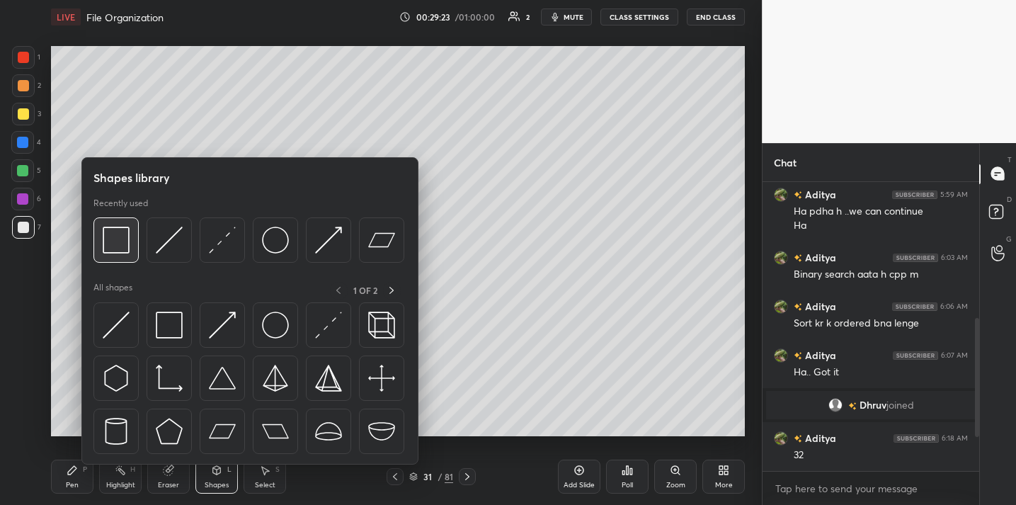
click at [120, 247] on img at bounding box center [116, 240] width 27 height 27
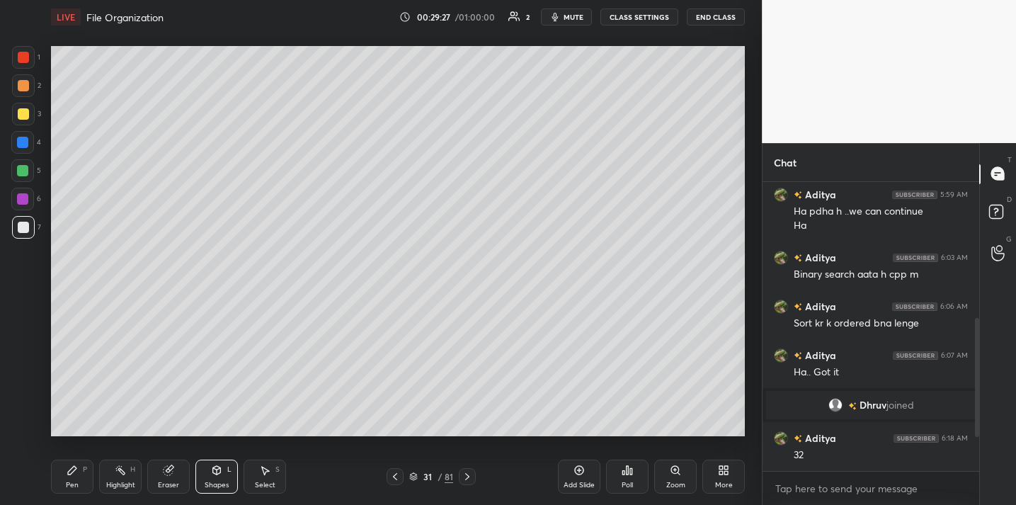
click at [71, 472] on icon at bounding box center [72, 470] width 8 height 8
drag, startPoint x: 23, startPoint y: 106, endPoint x: 12, endPoint y: 112, distance: 12.0
click at [22, 106] on div at bounding box center [23, 114] width 23 height 23
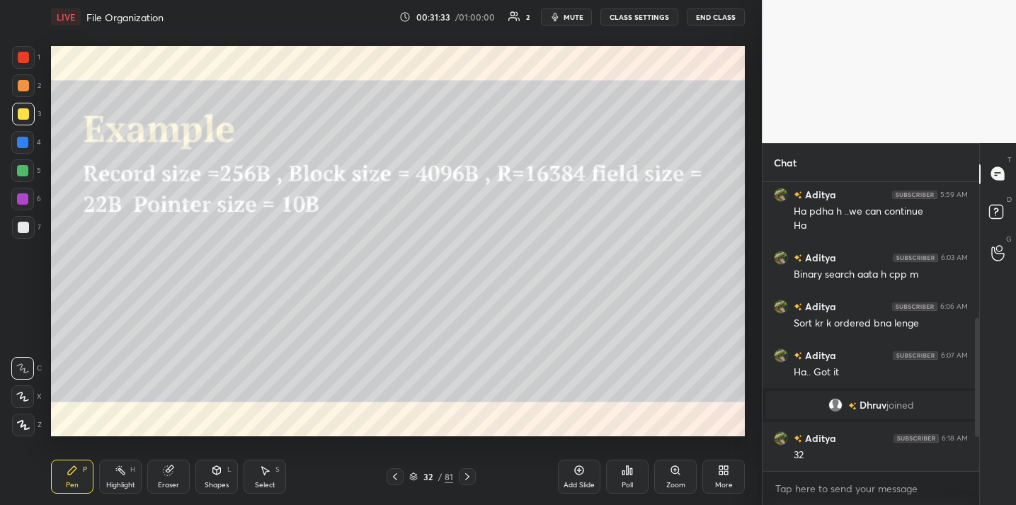
click at [705, 18] on button "End Class" at bounding box center [716, 16] width 58 height 17
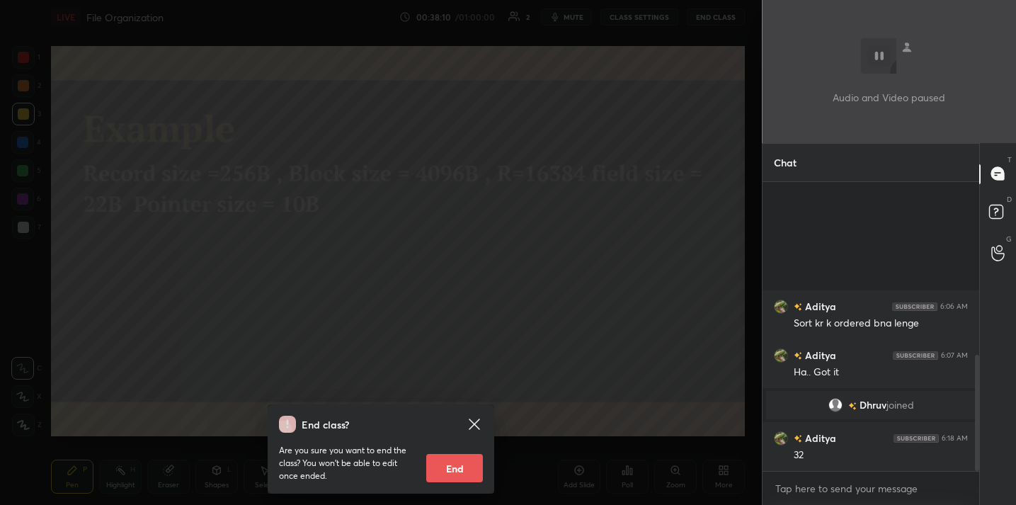
scroll to position [432, 0]
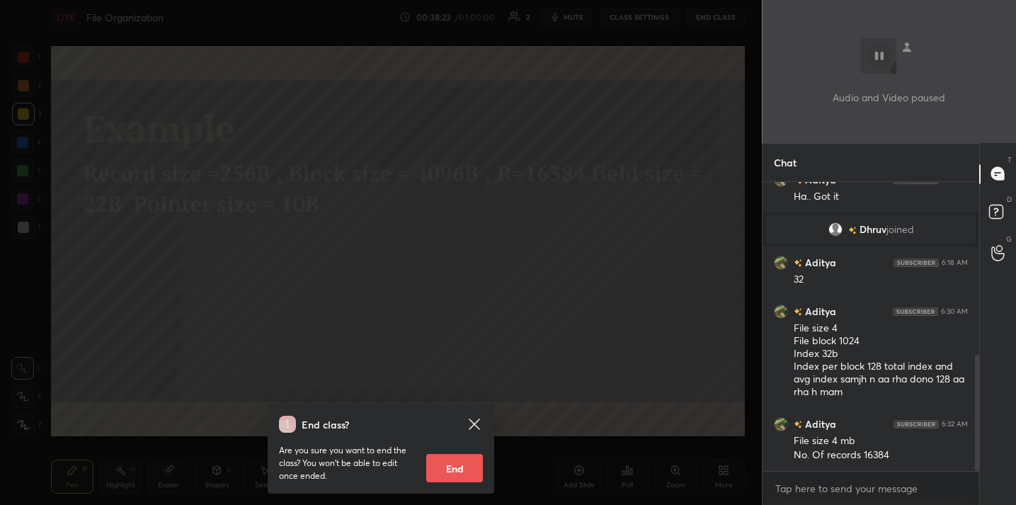
drag, startPoint x: 457, startPoint y: 294, endPoint x: 448, endPoint y: 298, distance: 10.1
click at [457, 295] on div "End class? Are you sure you want to end the class? You won’t be able to edit on…" at bounding box center [381, 252] width 762 height 505
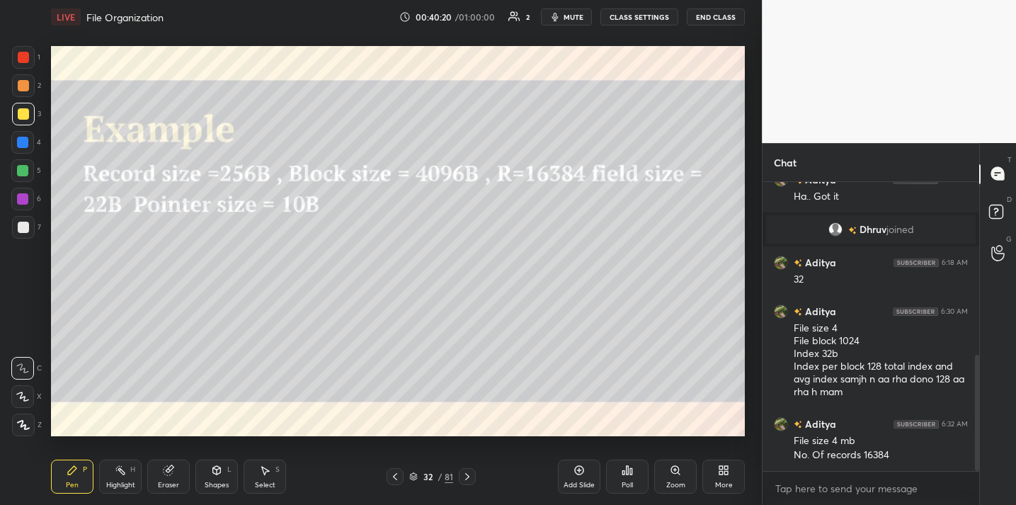
click at [571, 473] on div "Add Slide" at bounding box center [579, 477] width 42 height 34
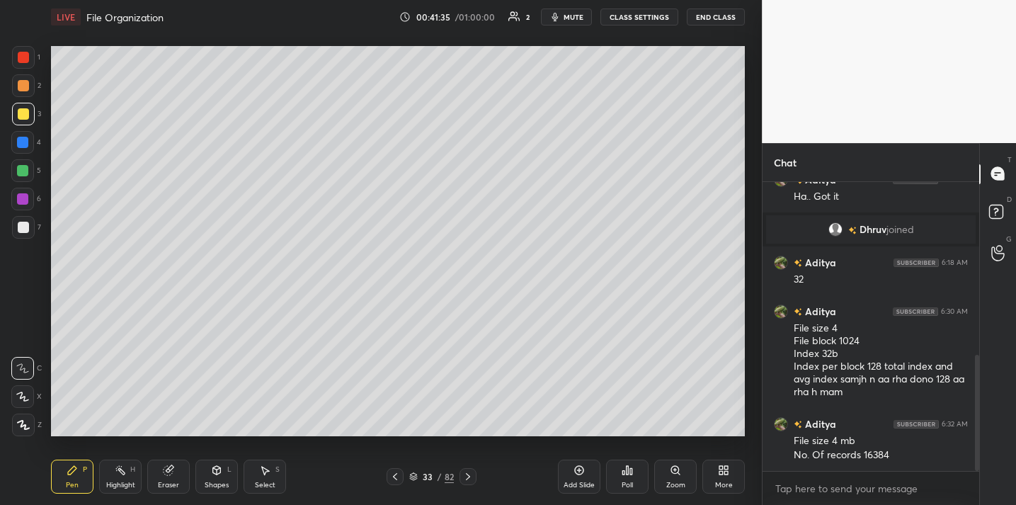
click at [161, 470] on div "Eraser" at bounding box center [168, 477] width 42 height 34
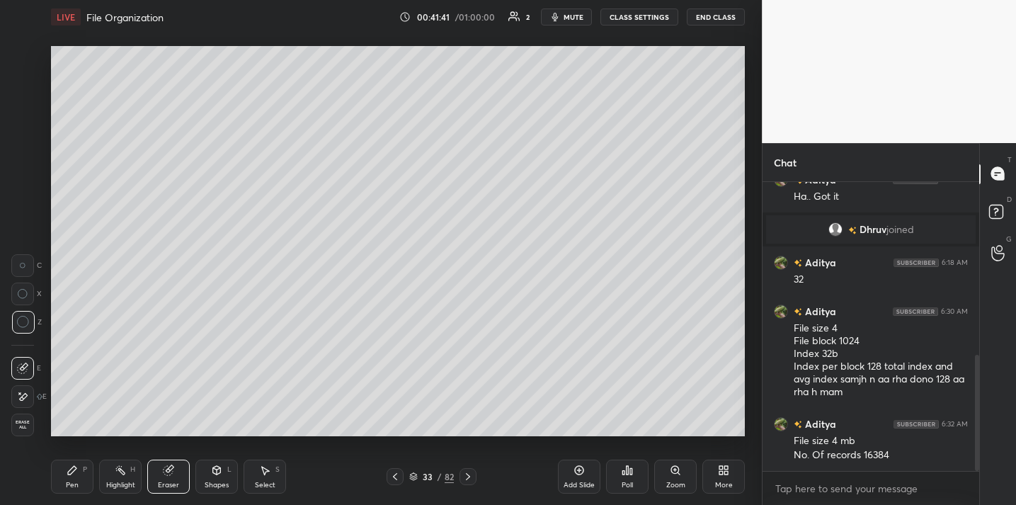
click at [77, 471] on icon at bounding box center [72, 470] width 11 height 11
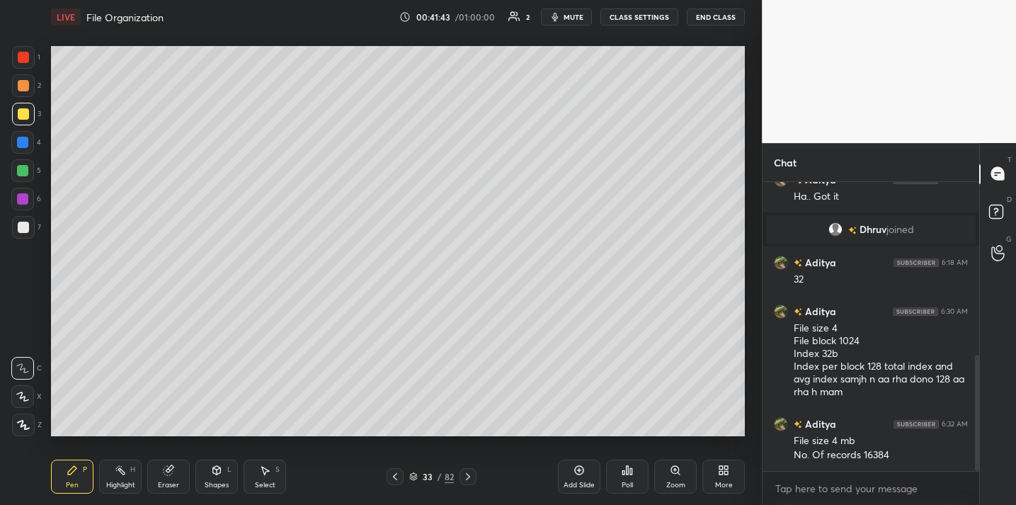
click at [577, 477] on div "Add Slide" at bounding box center [579, 477] width 42 height 34
click at [220, 478] on div "Shapes L" at bounding box center [216, 477] width 42 height 34
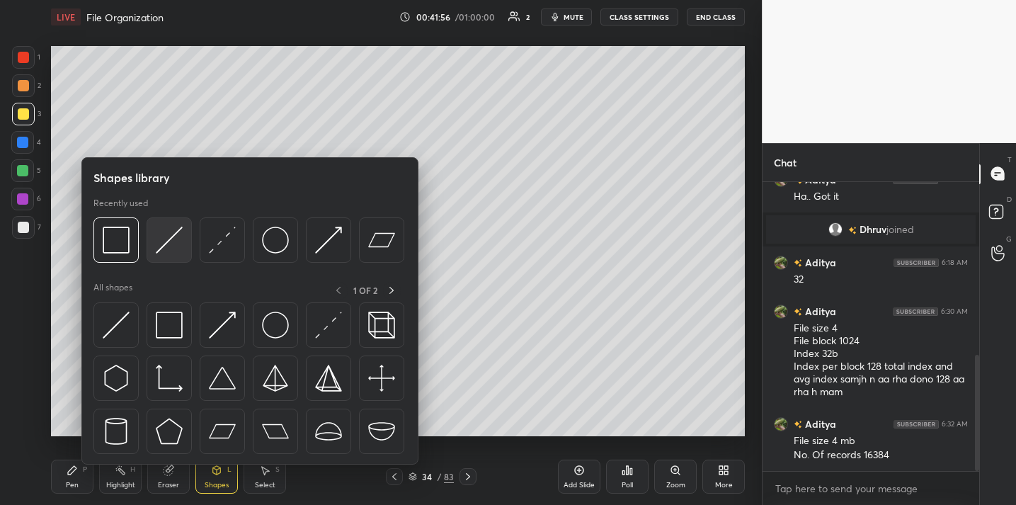
click at [171, 236] on img at bounding box center [169, 240] width 27 height 27
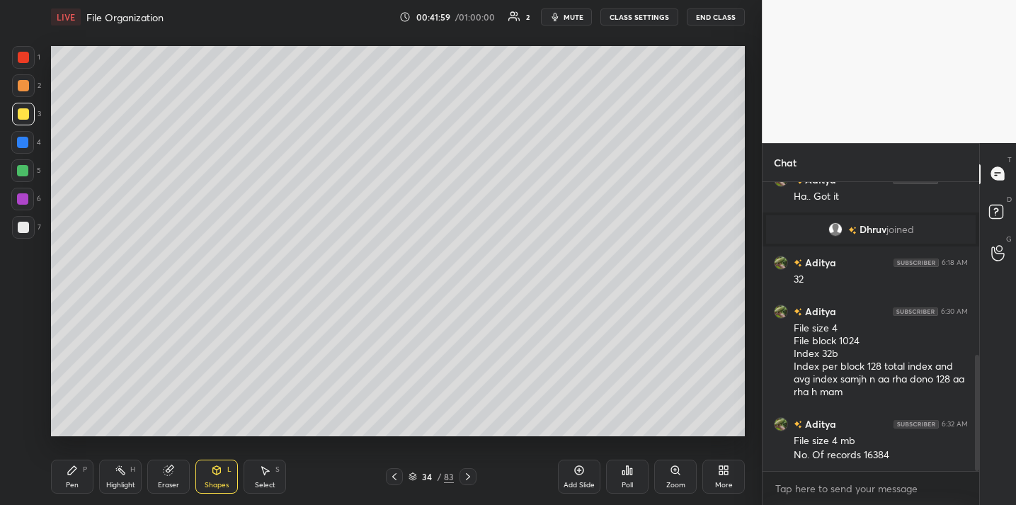
click at [68, 477] on div "Pen P" at bounding box center [72, 477] width 42 height 34
click at [31, 227] on div at bounding box center [23, 227] width 23 height 23
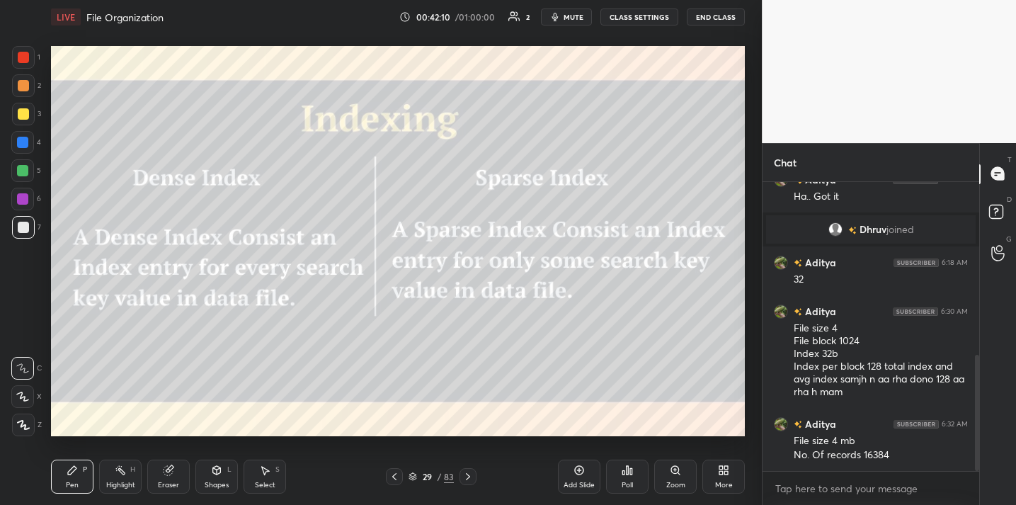
scroll to position [481, 0]
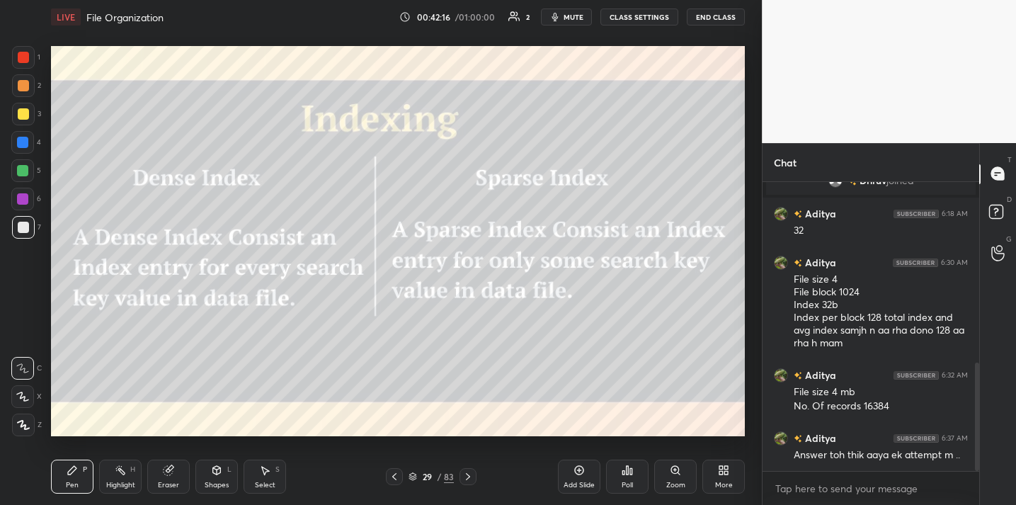
click at [162, 479] on div "Eraser" at bounding box center [168, 477] width 42 height 34
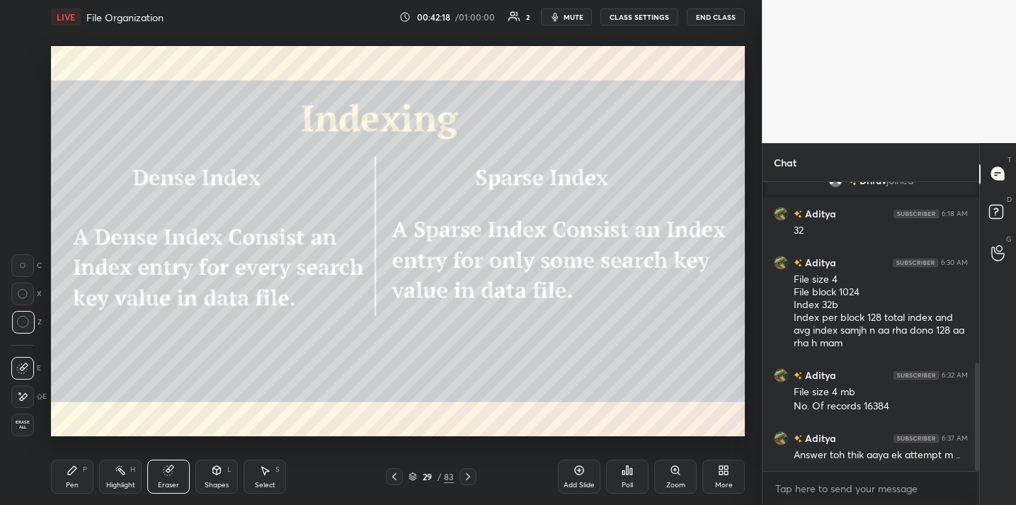
drag, startPoint x: 84, startPoint y: 478, endPoint x: 89, endPoint y: 451, distance: 27.4
click at [84, 478] on div "Pen P" at bounding box center [72, 477] width 42 height 34
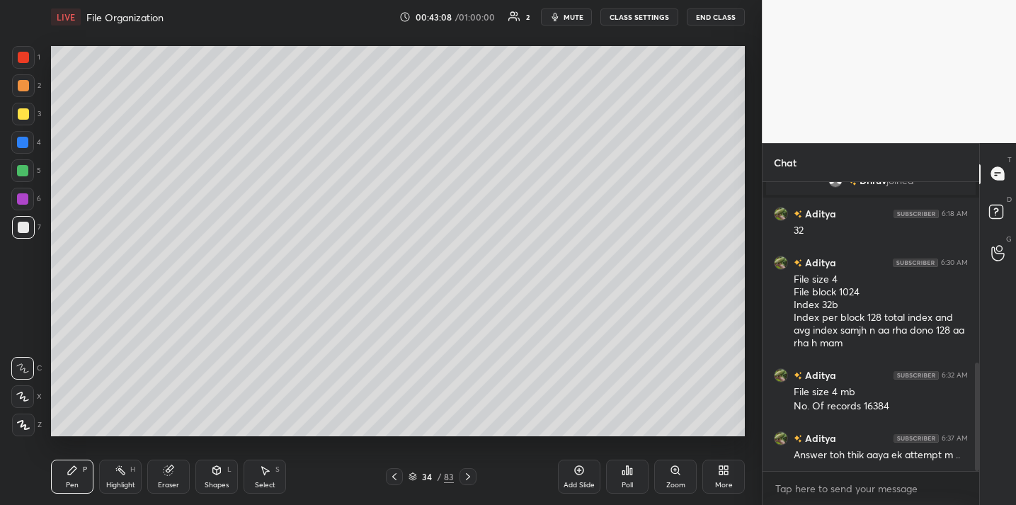
click at [20, 115] on div at bounding box center [23, 113] width 11 height 11
click at [25, 222] on div at bounding box center [23, 227] width 11 height 11
drag, startPoint x: 174, startPoint y: 481, endPoint x: 176, endPoint y: 467, distance: 13.6
click at [172, 479] on div "Eraser" at bounding box center [168, 477] width 42 height 34
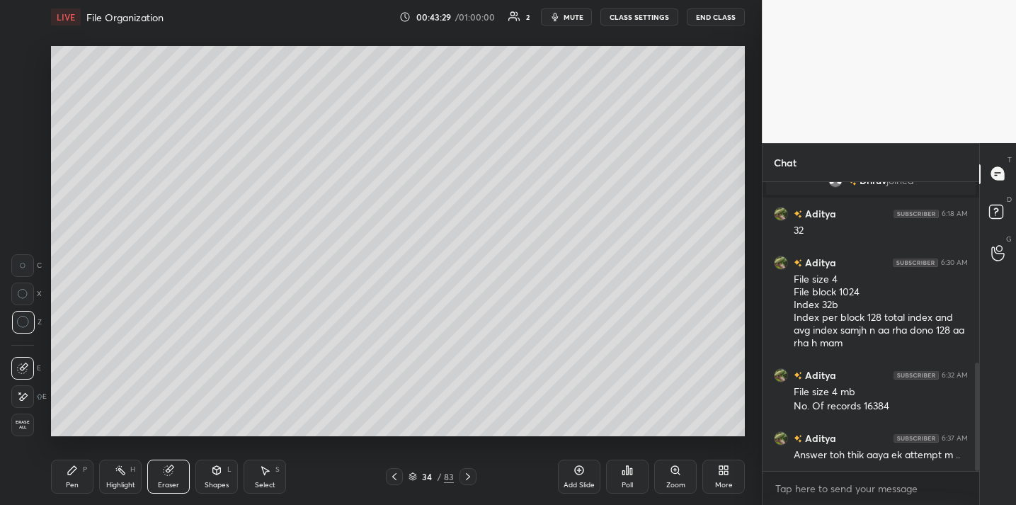
click at [705, 22] on button "End Class" at bounding box center [716, 16] width 58 height 17
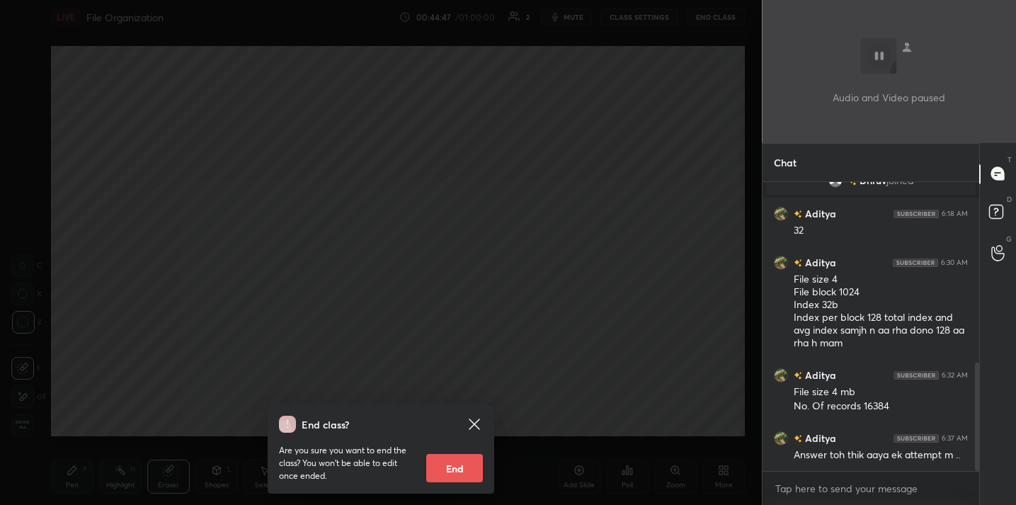
click at [482, 234] on div "End class? Are you sure you want to end the class? You won’t be able to edit on…" at bounding box center [381, 252] width 762 height 505
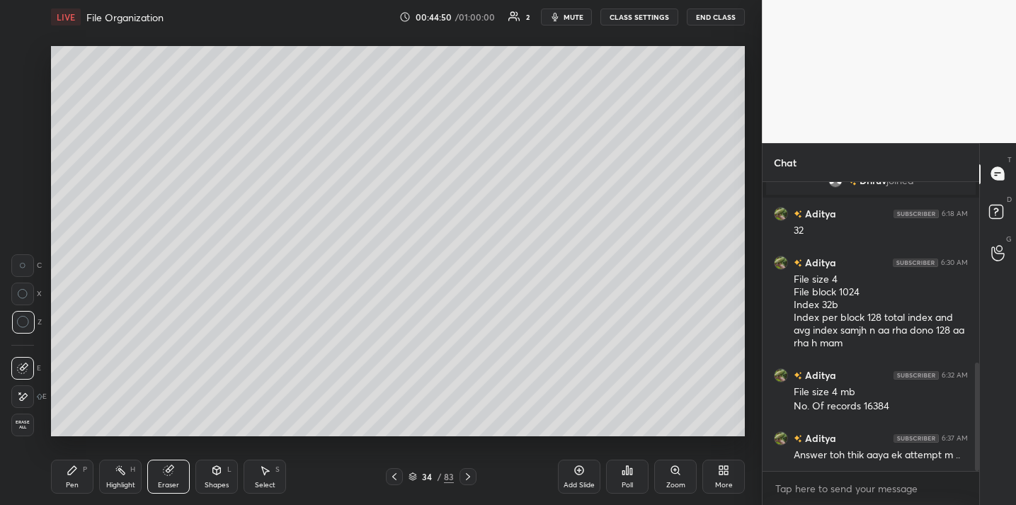
click at [60, 471] on div "Pen P" at bounding box center [72, 477] width 42 height 34
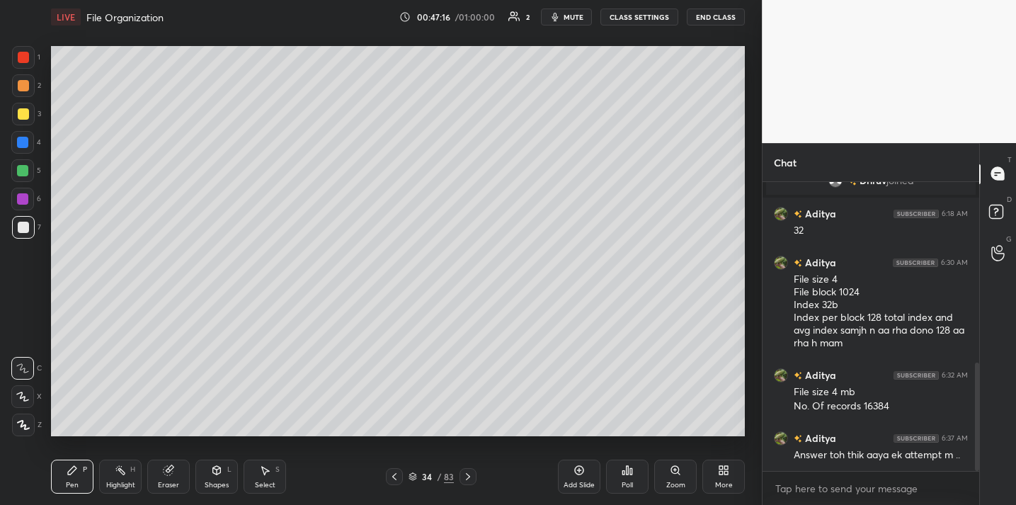
scroll to position [530, 0]
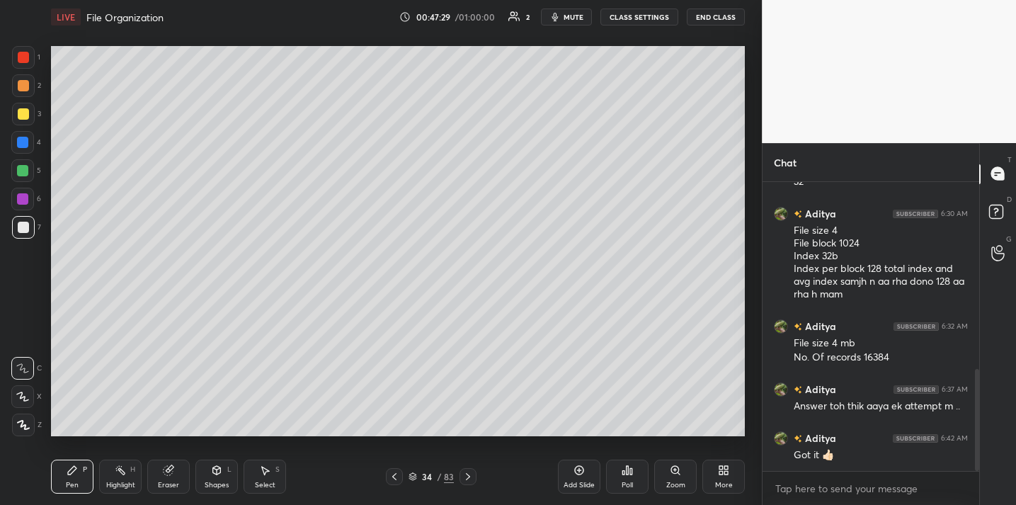
click at [581, 471] on icon at bounding box center [579, 470] width 11 height 11
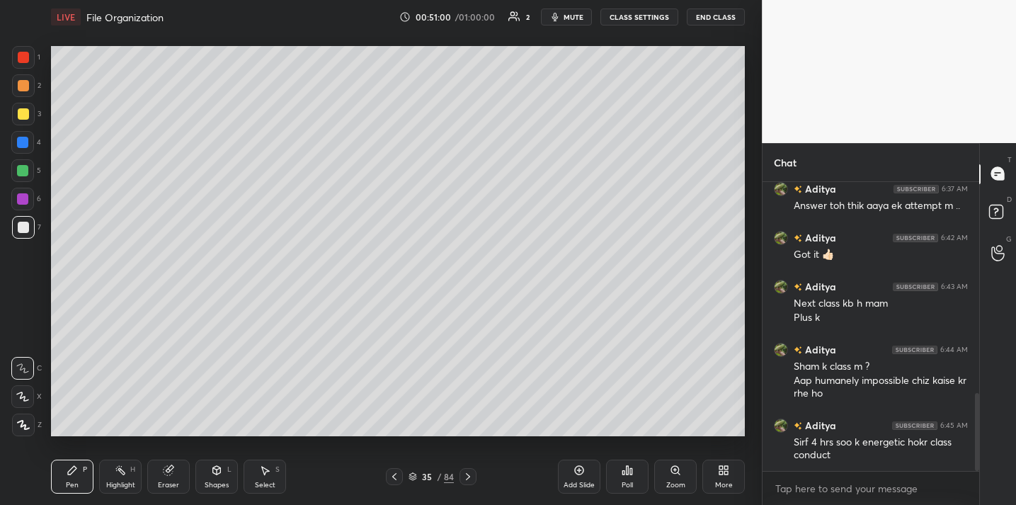
scroll to position [779, 0]
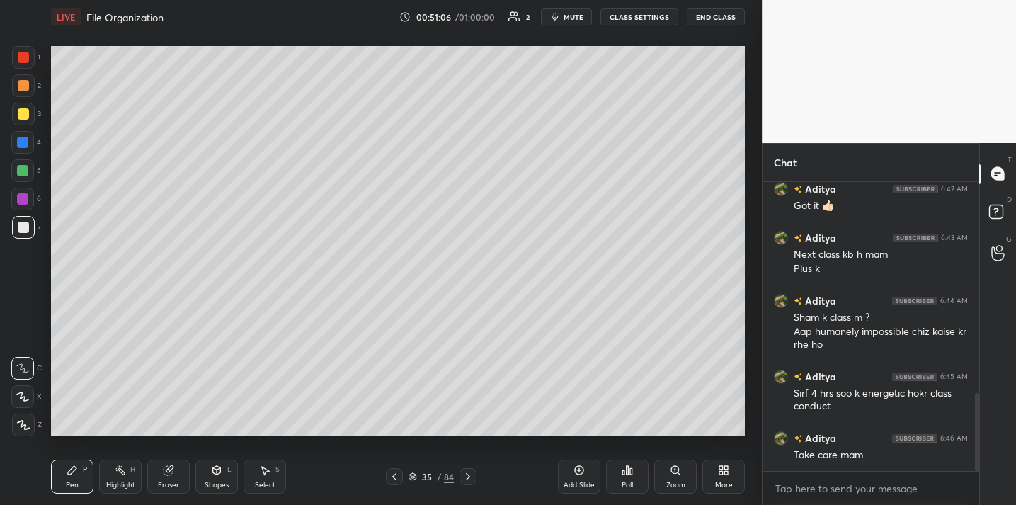
click at [719, 13] on button "End Class" at bounding box center [716, 16] width 58 height 17
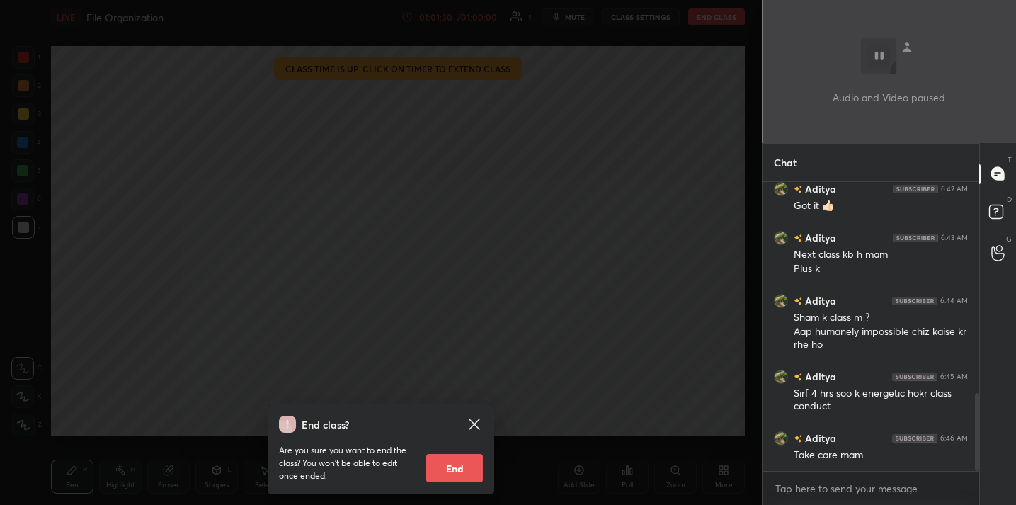
click at [460, 465] on button "End" at bounding box center [454, 468] width 57 height 28
type textarea "x"
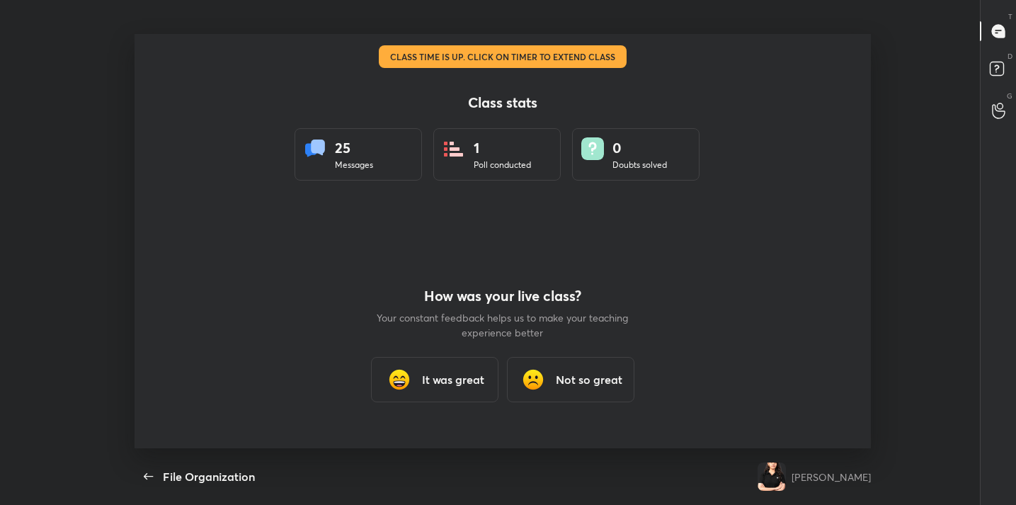
scroll to position [0, 0]
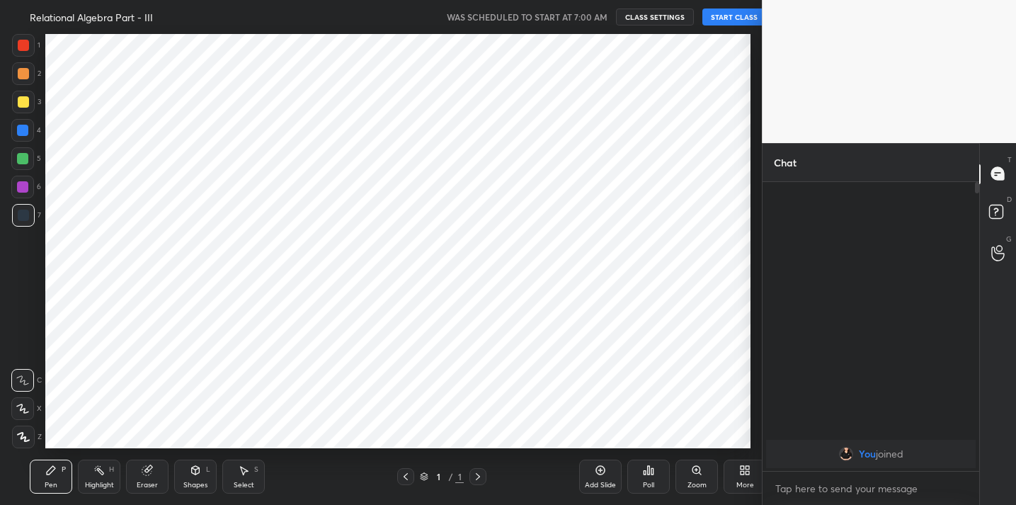
scroll to position [70416, 70124]
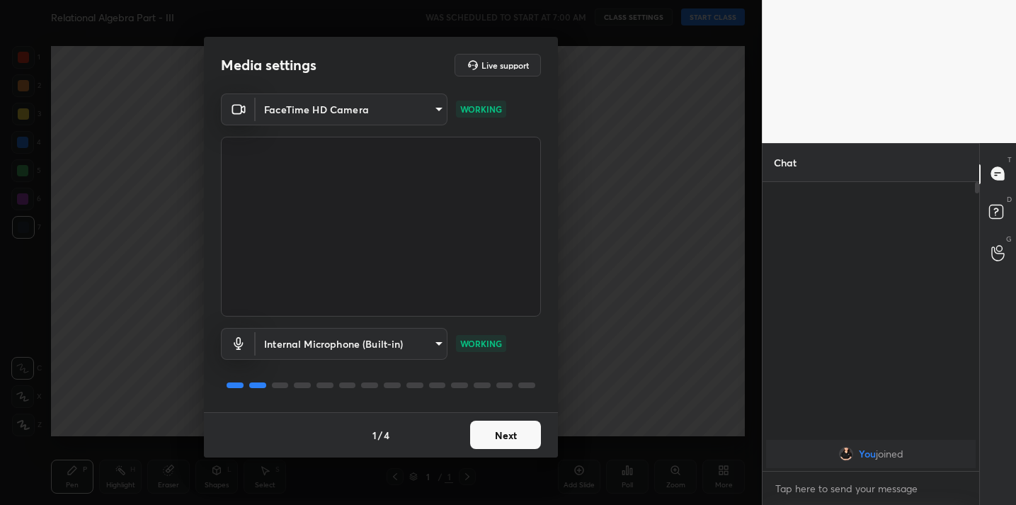
click at [493, 439] on button "Next" at bounding box center [505, 435] width 71 height 28
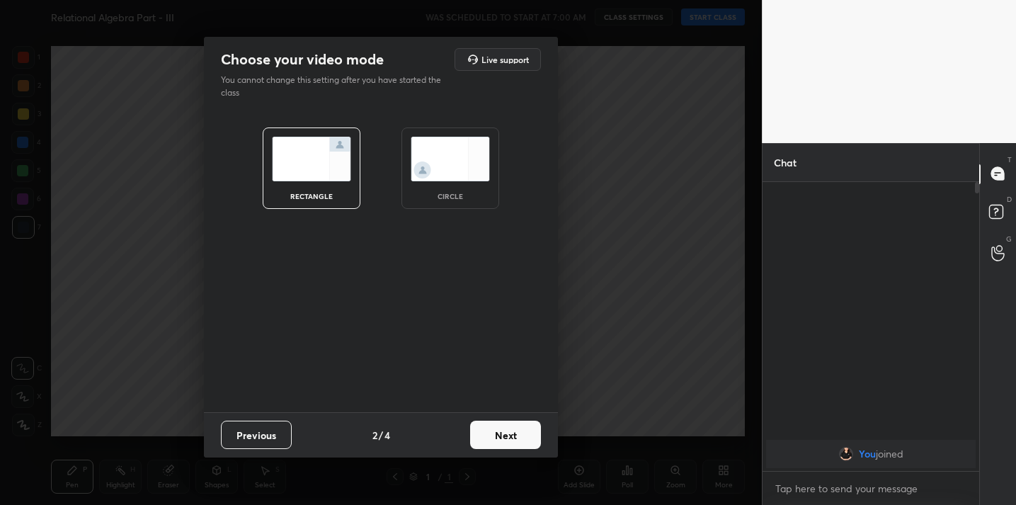
click at [493, 439] on button "Next" at bounding box center [505, 435] width 71 height 28
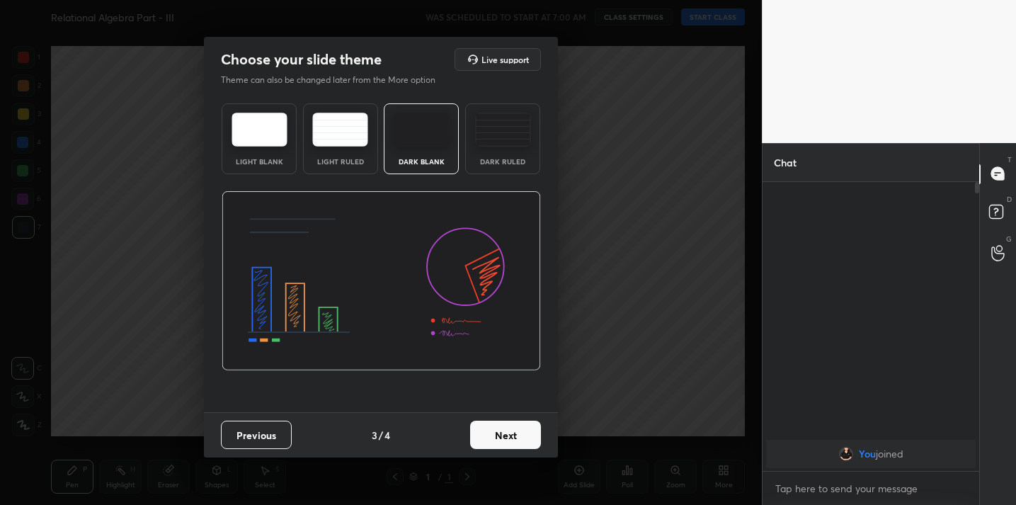
click at [493, 439] on button "Next" at bounding box center [505, 435] width 71 height 28
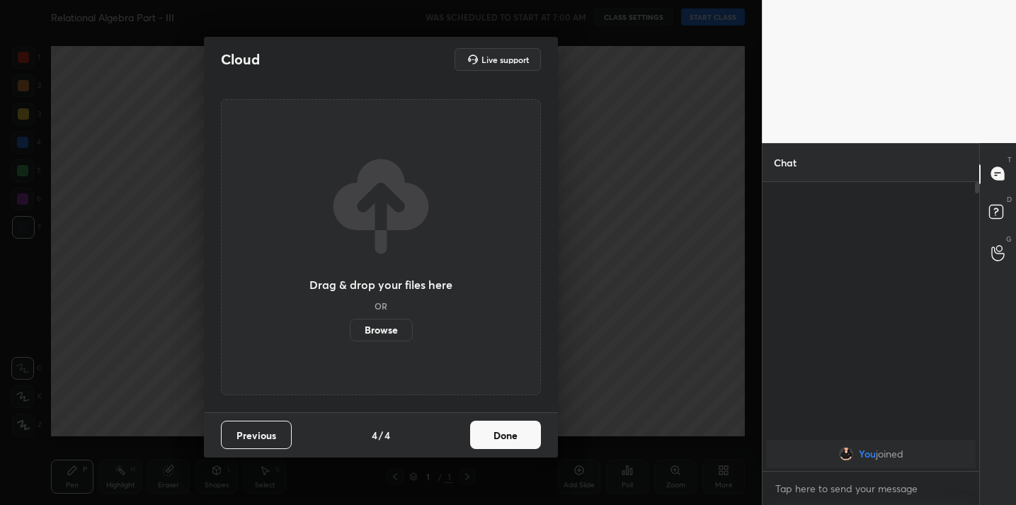
click at [493, 439] on button "Done" at bounding box center [505, 435] width 71 height 28
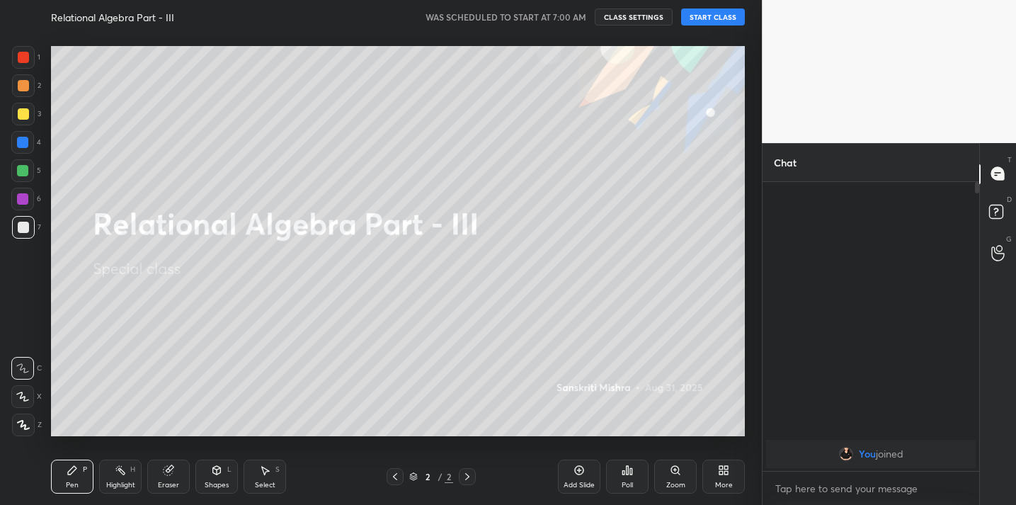
click at [715, 21] on button "START CLASS" at bounding box center [713, 16] width 64 height 17
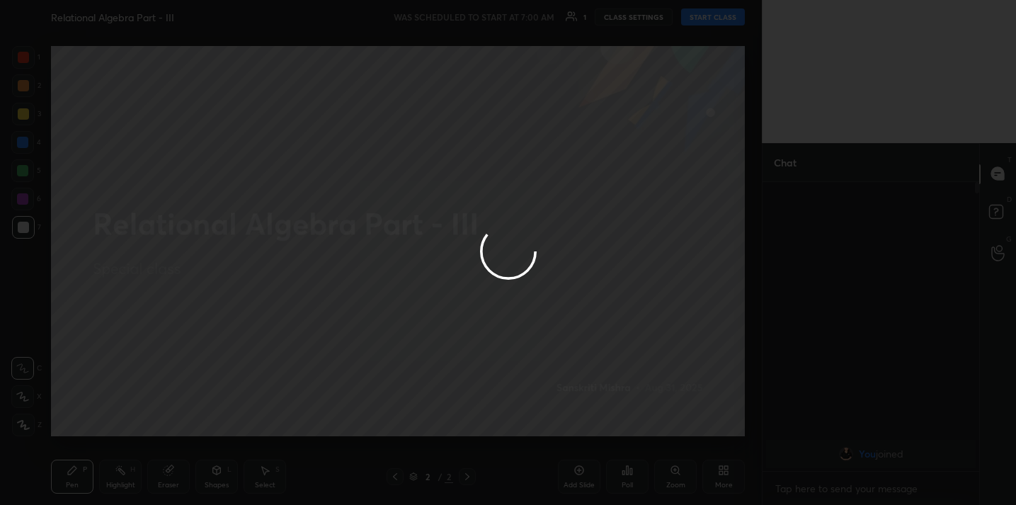
type textarea "x"
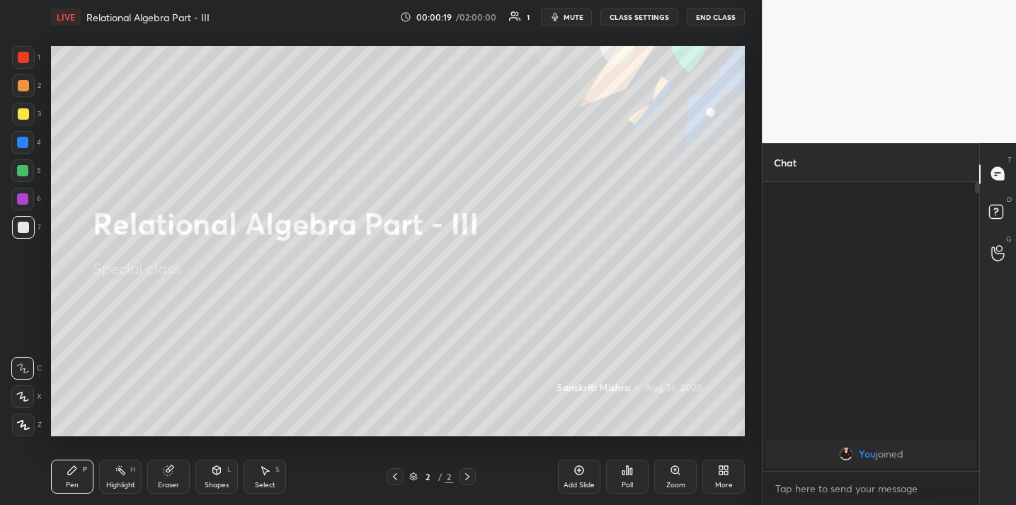
click at [701, 22] on button "End Class" at bounding box center [716, 16] width 58 height 17
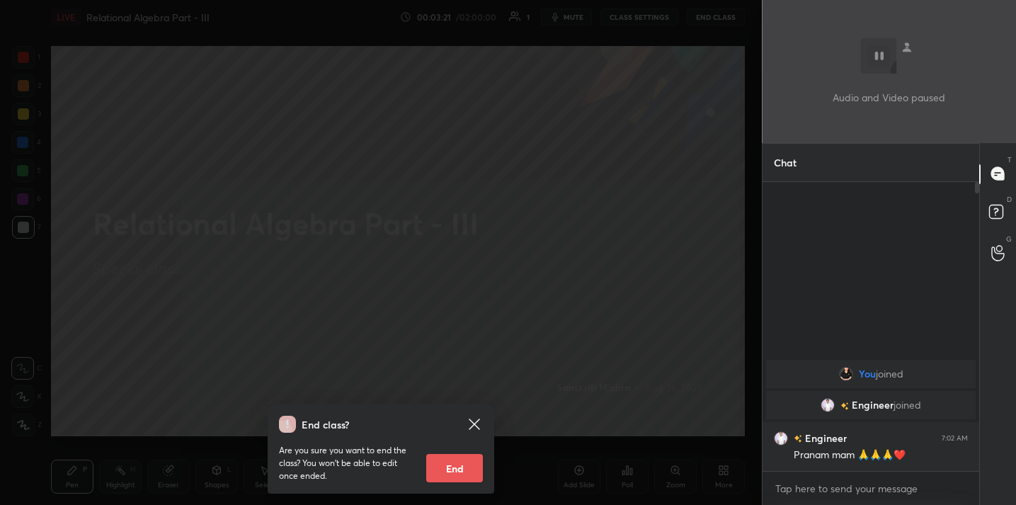
click at [501, 261] on div "End class? Are you sure you want to end the class? You won’t be able to edit on…" at bounding box center [381, 252] width 762 height 505
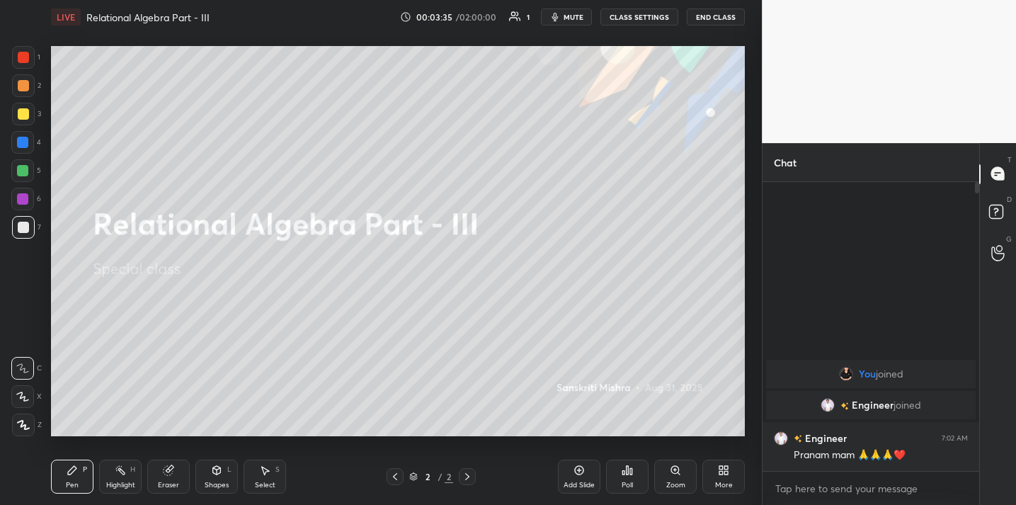
click at [715, 464] on div "More" at bounding box center [724, 477] width 42 height 34
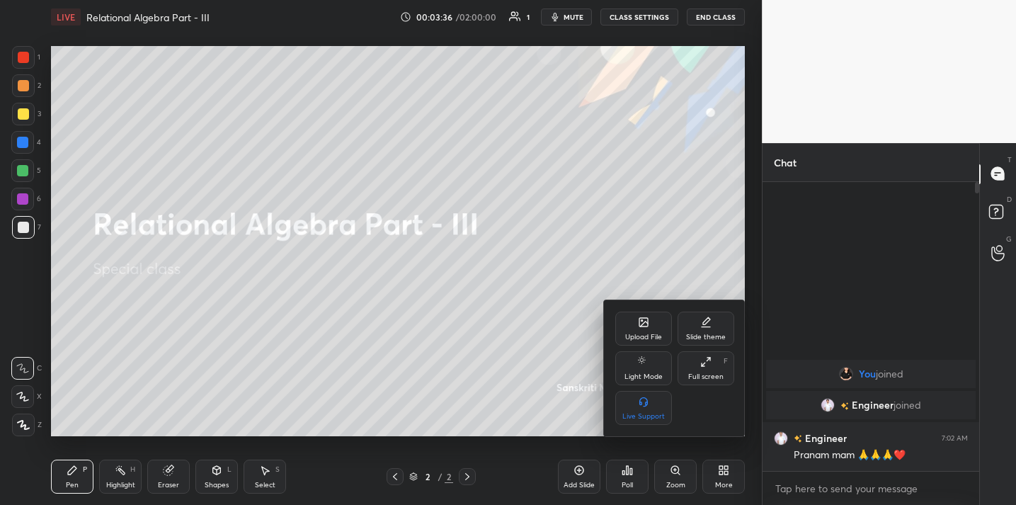
click at [644, 334] on div "Upload File" at bounding box center [643, 337] width 37 height 7
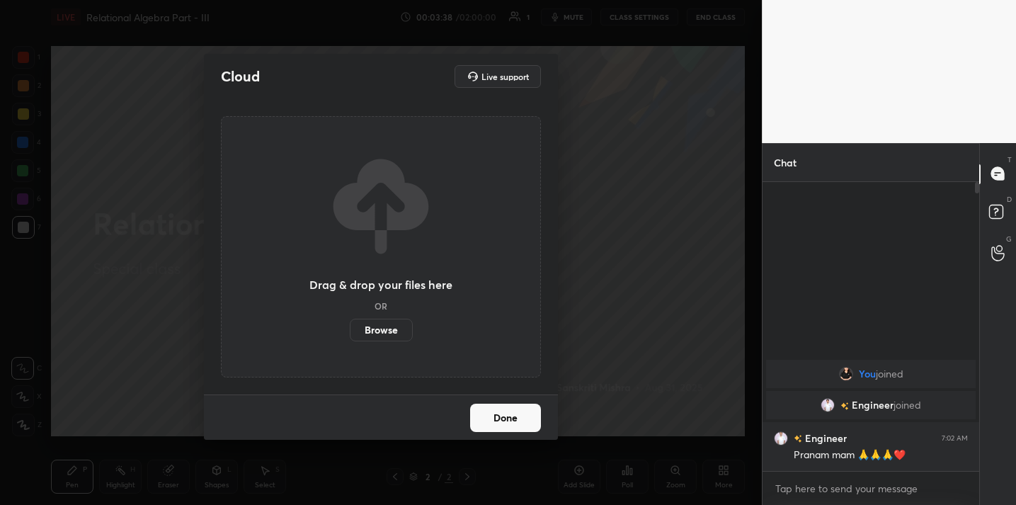
click at [380, 327] on label "Browse" at bounding box center [381, 330] width 63 height 23
click at [350, 327] on input "Browse" at bounding box center [350, 330] width 0 height 23
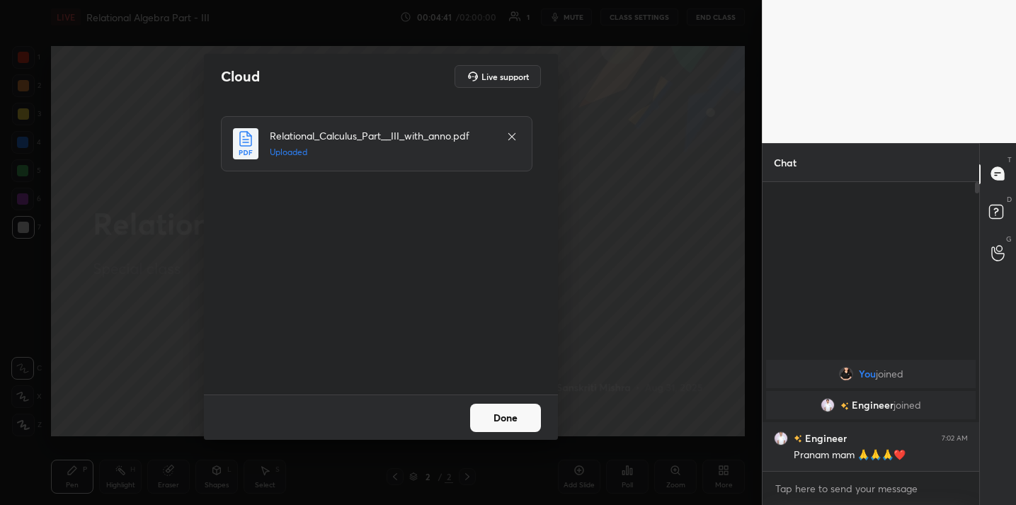
click at [504, 422] on button "Done" at bounding box center [505, 418] width 71 height 28
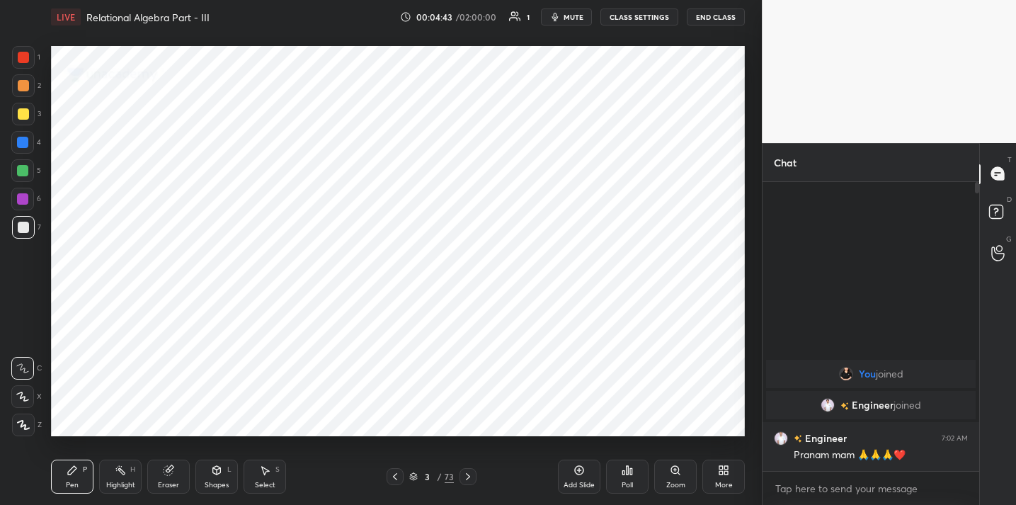
click at [450, 476] on div "73" at bounding box center [449, 476] width 9 height 13
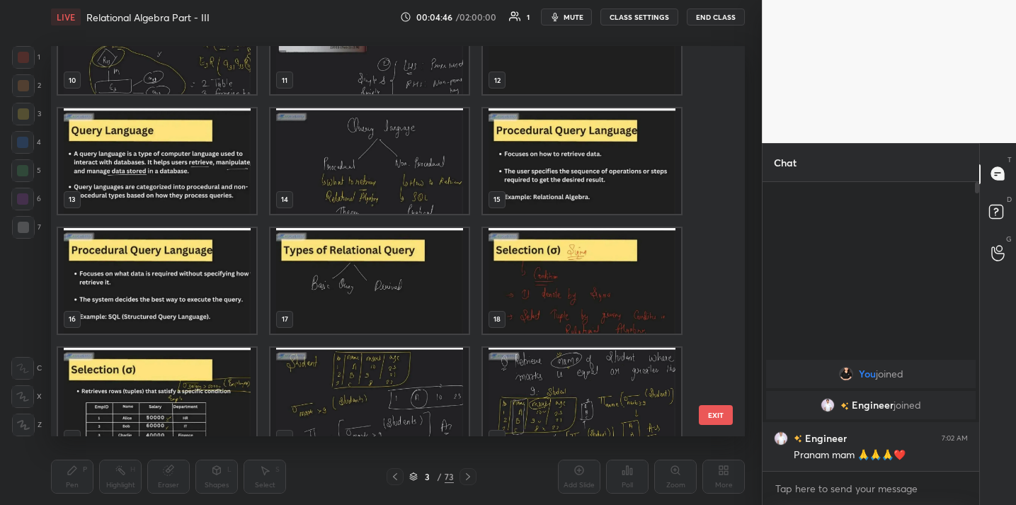
scroll to position [497, 0]
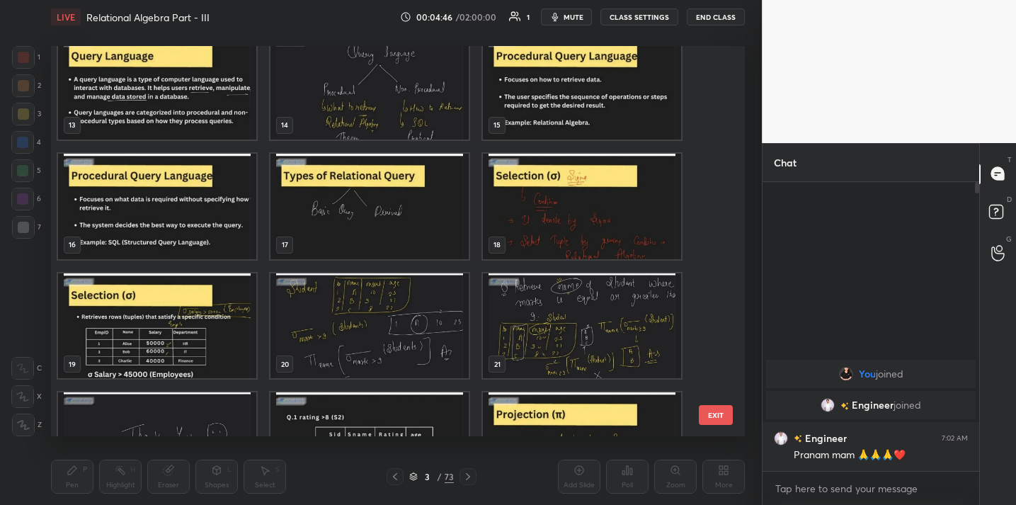
click at [538, 227] on img "grid" at bounding box center [582, 207] width 198 height 106
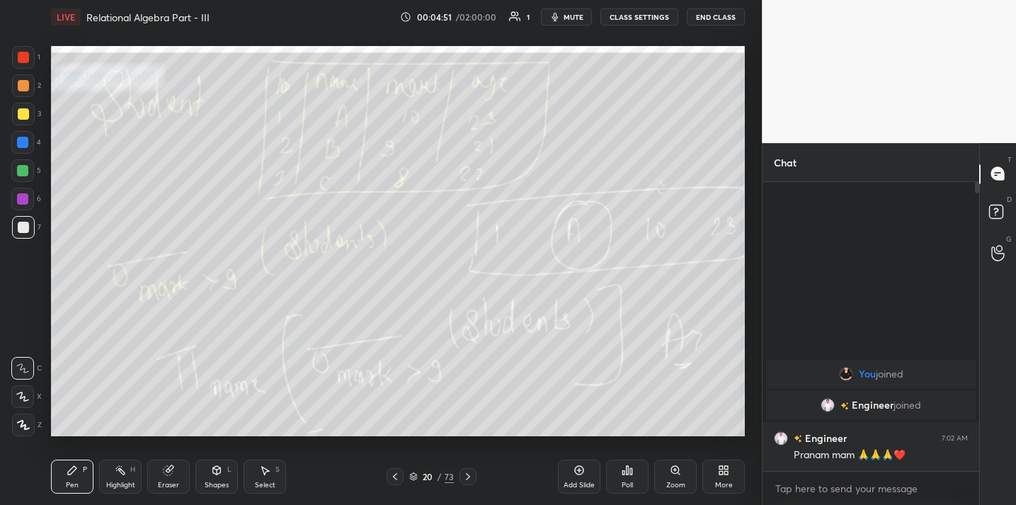
click at [566, 17] on button "mute" at bounding box center [566, 16] width 51 height 17
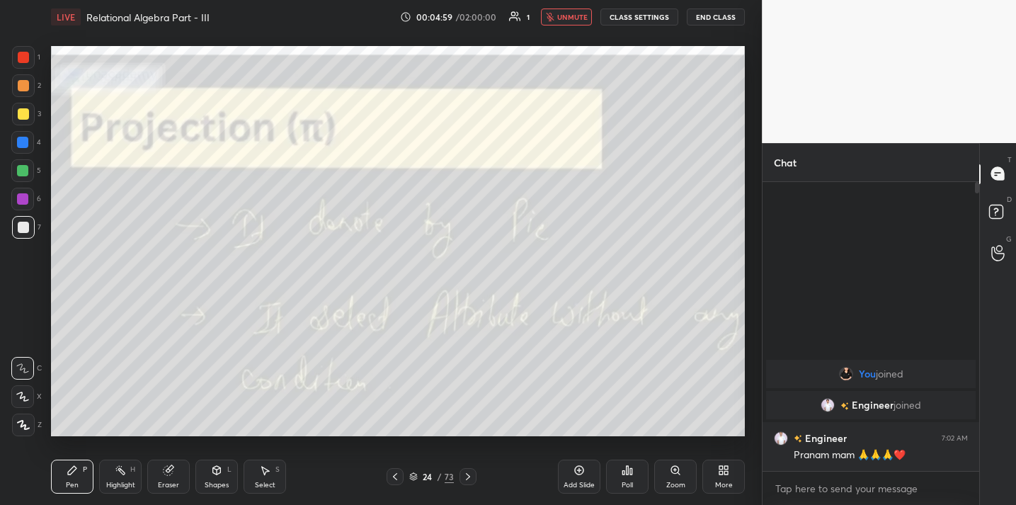
click at [574, 16] on span "unmute" at bounding box center [572, 17] width 30 height 10
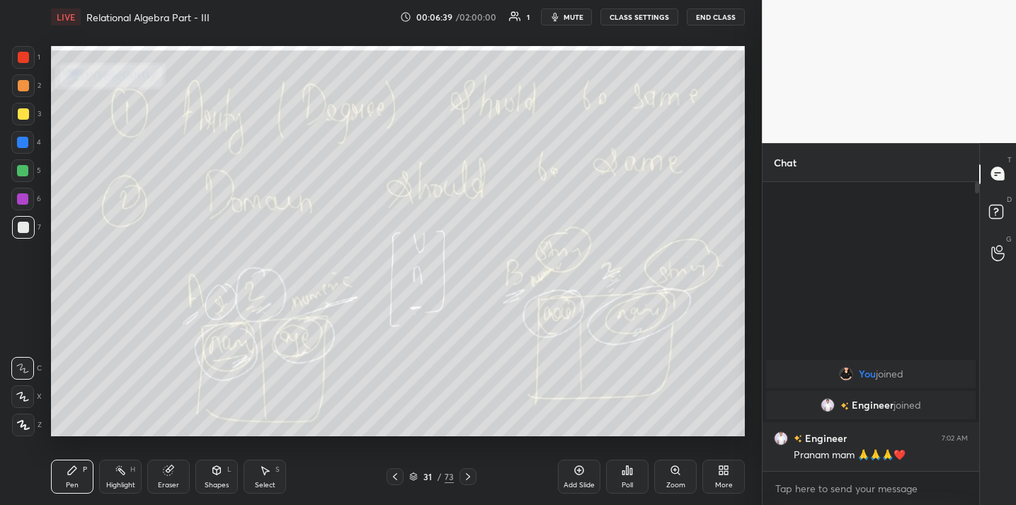
click at [709, 13] on button "End Class" at bounding box center [716, 16] width 58 height 17
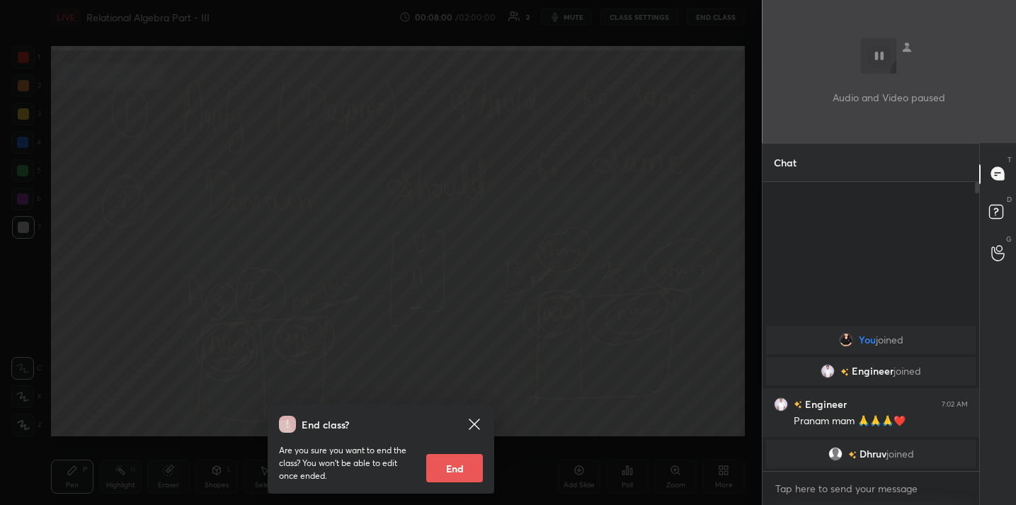
click at [469, 164] on div "End class? Are you sure you want to end the class? You won’t be able to edit on…" at bounding box center [381, 252] width 762 height 505
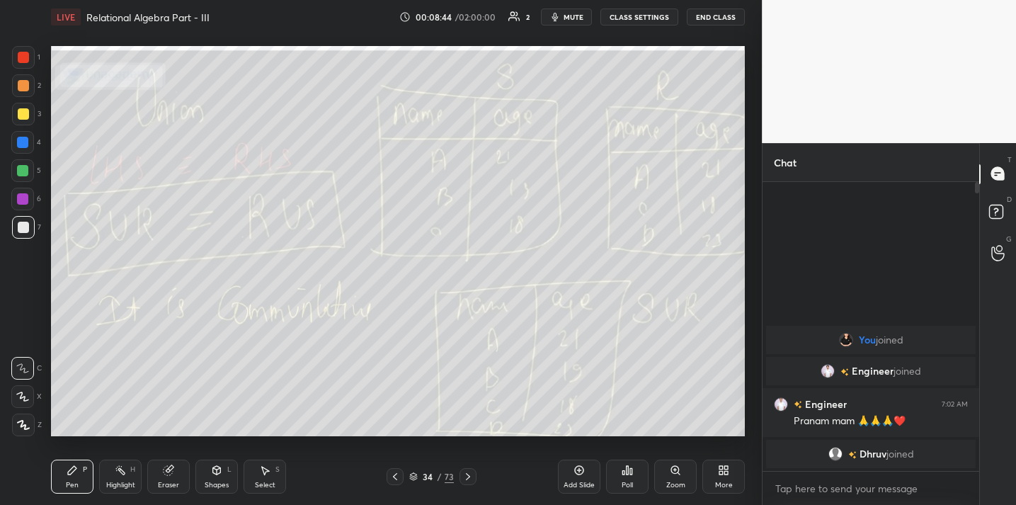
click at [39, 268] on div "1 2 3 4 5 6 7 C X Z C X Z E E Erase all H H" at bounding box center [22, 241] width 45 height 390
click at [733, 13] on button "End Class" at bounding box center [716, 16] width 58 height 17
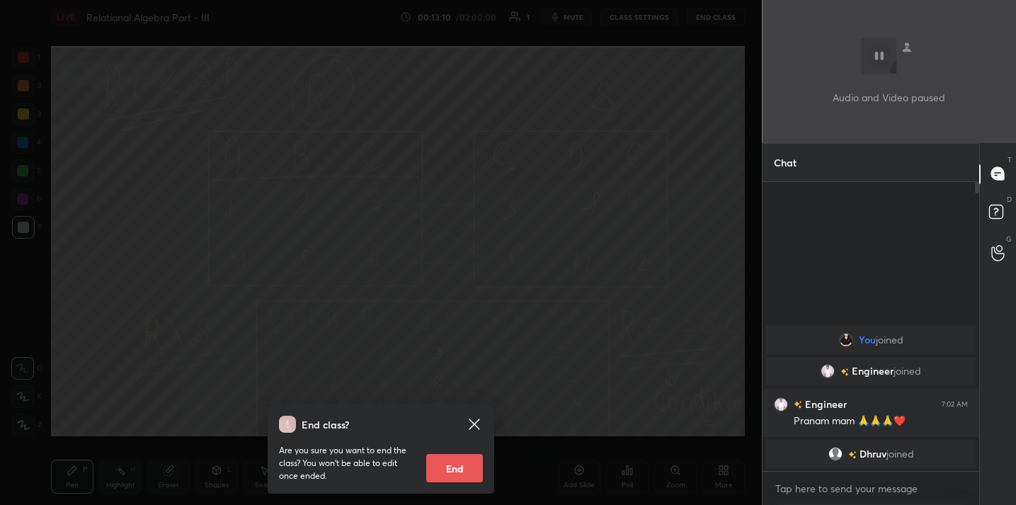
click at [448, 174] on div "End class? Are you sure you want to end the class? You won’t be able to edit on…" at bounding box center [381, 252] width 762 height 505
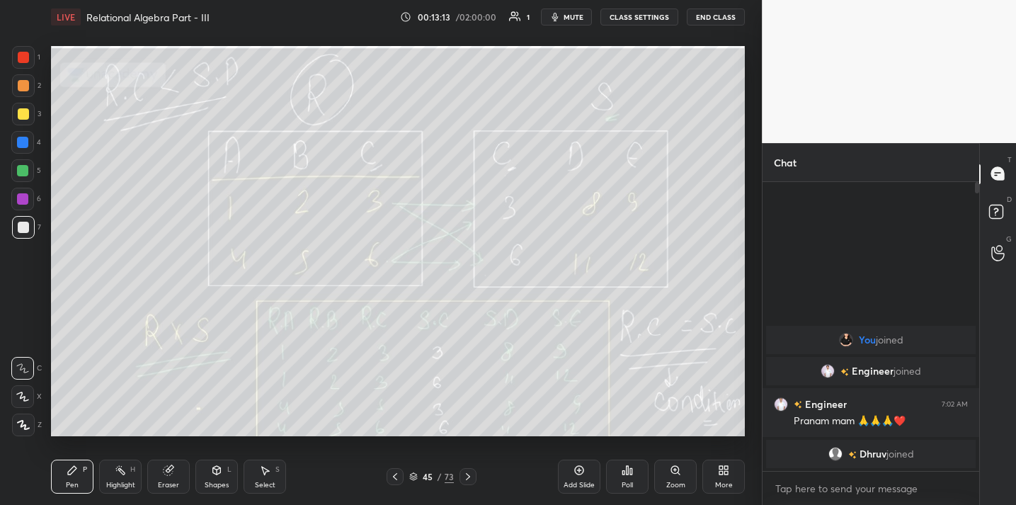
click at [566, 21] on button "mute" at bounding box center [566, 16] width 51 height 17
click at [565, 10] on button "unmute" at bounding box center [566, 16] width 51 height 17
click at [569, 20] on span "mute" at bounding box center [574, 17] width 20 height 10
click at [702, 22] on button "End Class" at bounding box center [716, 16] width 58 height 17
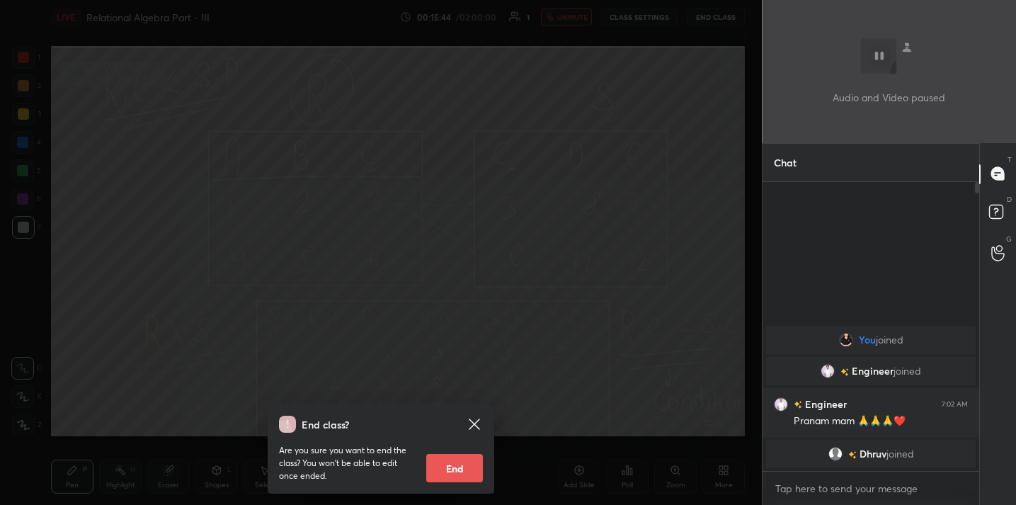
click at [456, 191] on div "End class? Are you sure you want to end the class? You won’t be able to edit on…" at bounding box center [381, 252] width 762 height 505
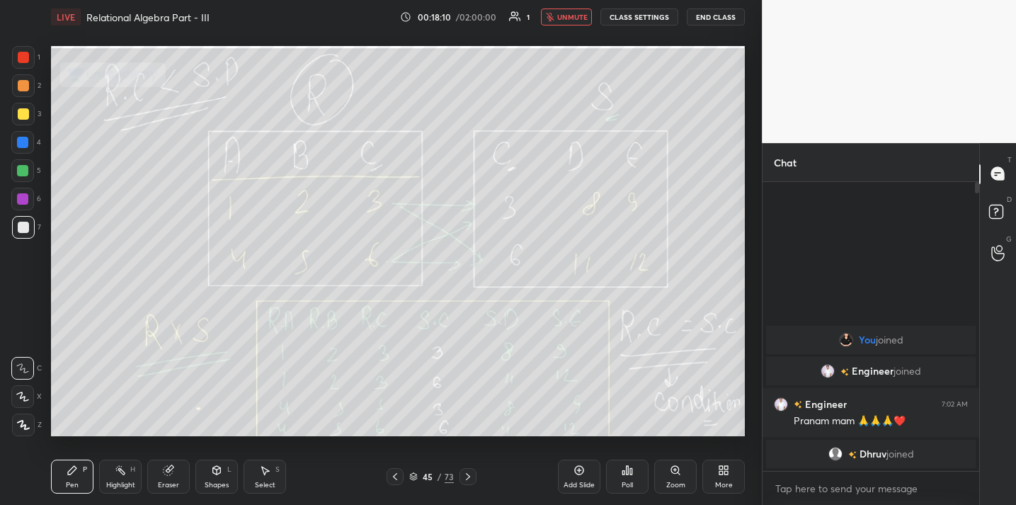
click at [701, 18] on button "End Class" at bounding box center [716, 16] width 58 height 17
